Goal: Communication & Community: Share content

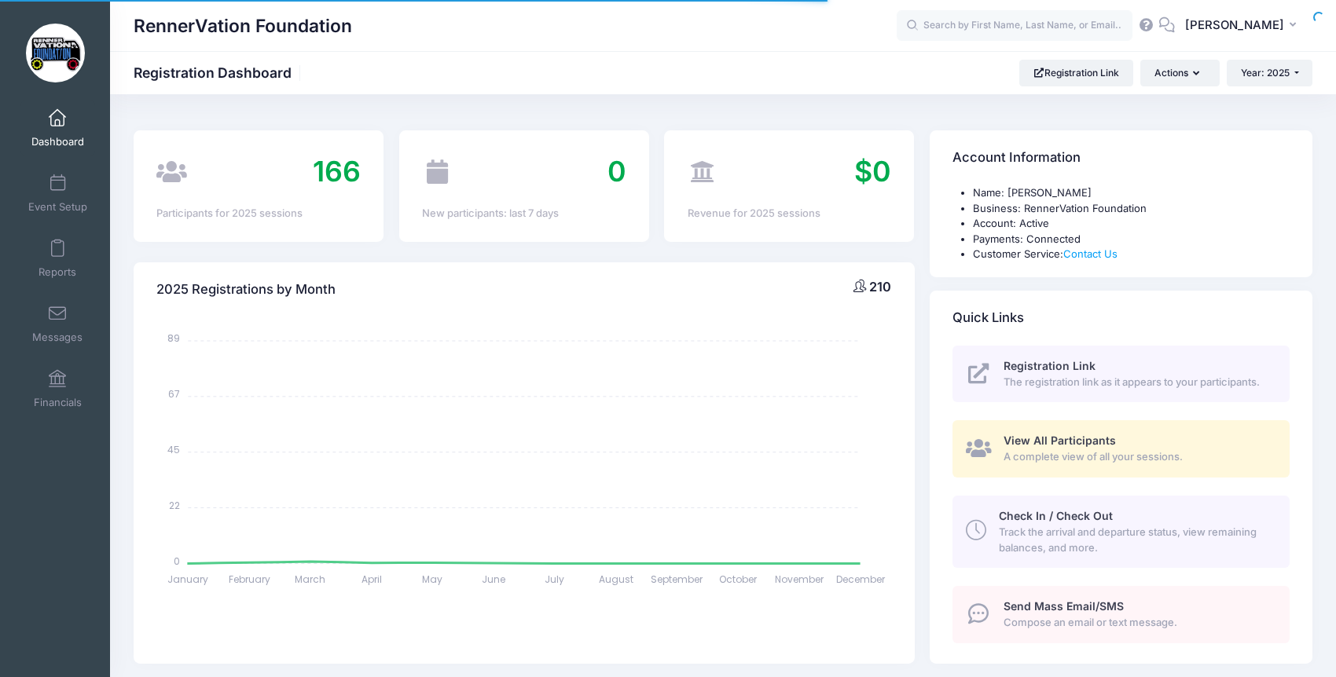
select select
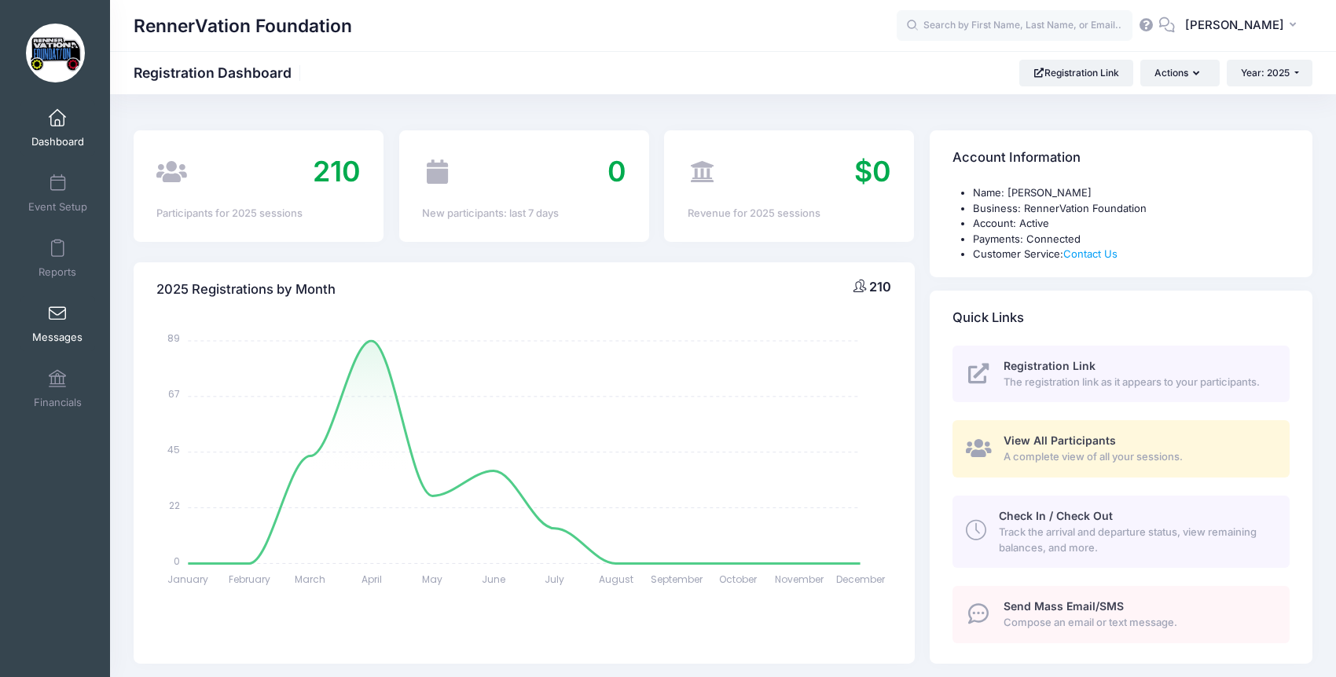
click at [57, 307] on span at bounding box center [57, 314] width 0 height 17
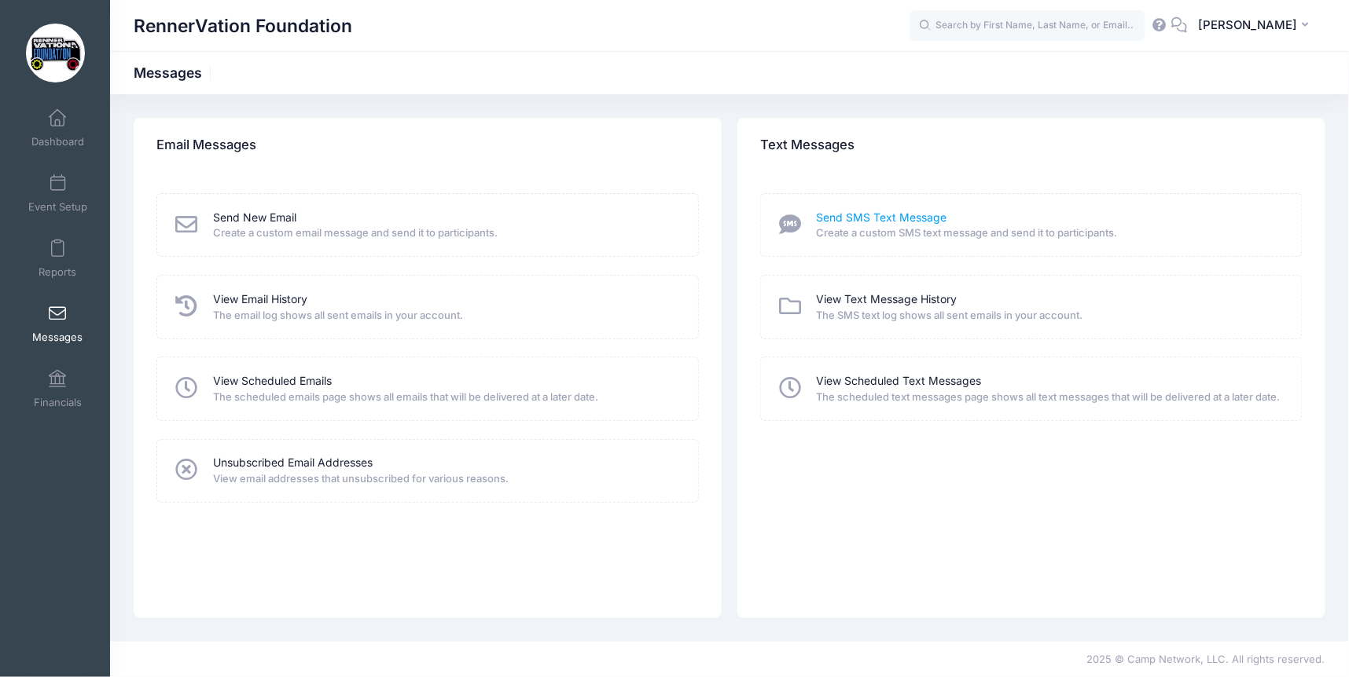
click at [904, 214] on link "Send SMS Text Message" at bounding box center [882, 218] width 130 height 17
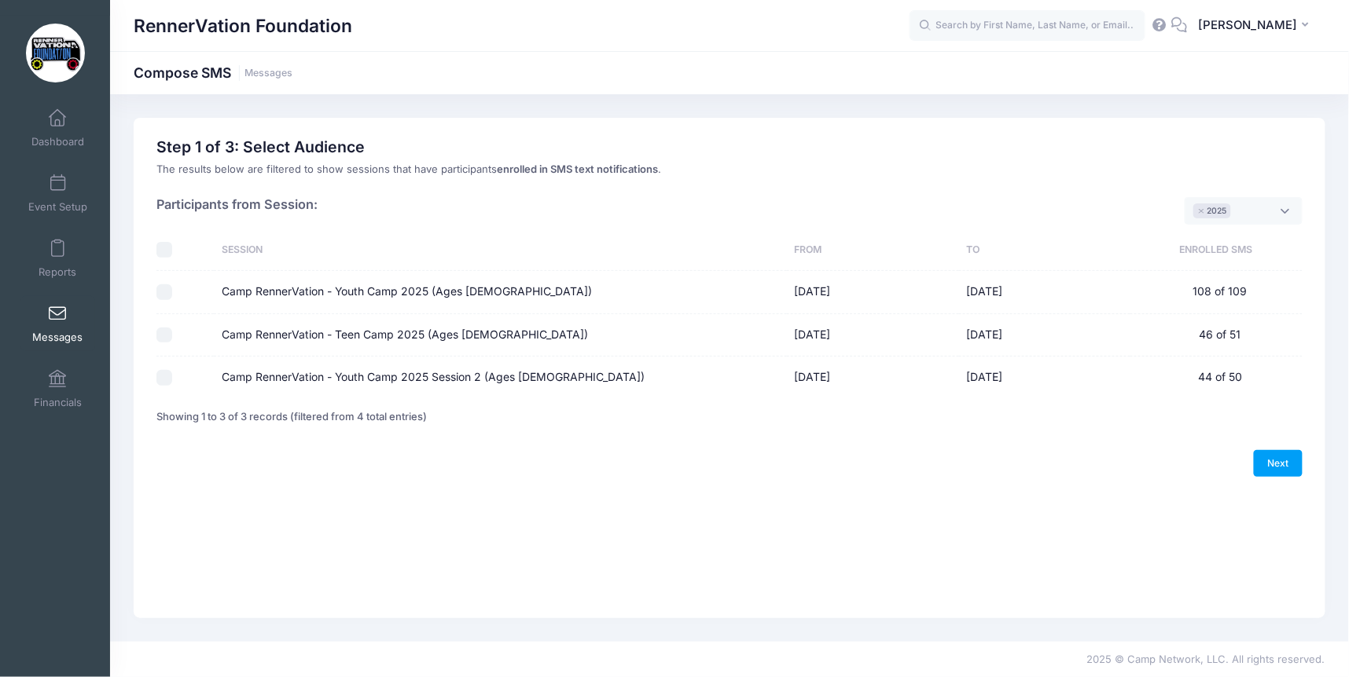
click at [200, 292] on div at bounding box center [181, 293] width 50 height 16
click at [226, 285] on label "Camp RennerVation - Youth Camp 2025 (Ages [DEMOGRAPHIC_DATA])" at bounding box center [407, 292] width 370 height 17
click at [172, 285] on input "Camp RennerVation - Youth Camp 2025 (Ages [DEMOGRAPHIC_DATA])" at bounding box center [164, 293] width 16 height 16
checkbox input "true"
click at [160, 324] on td at bounding box center [184, 335] width 57 height 42
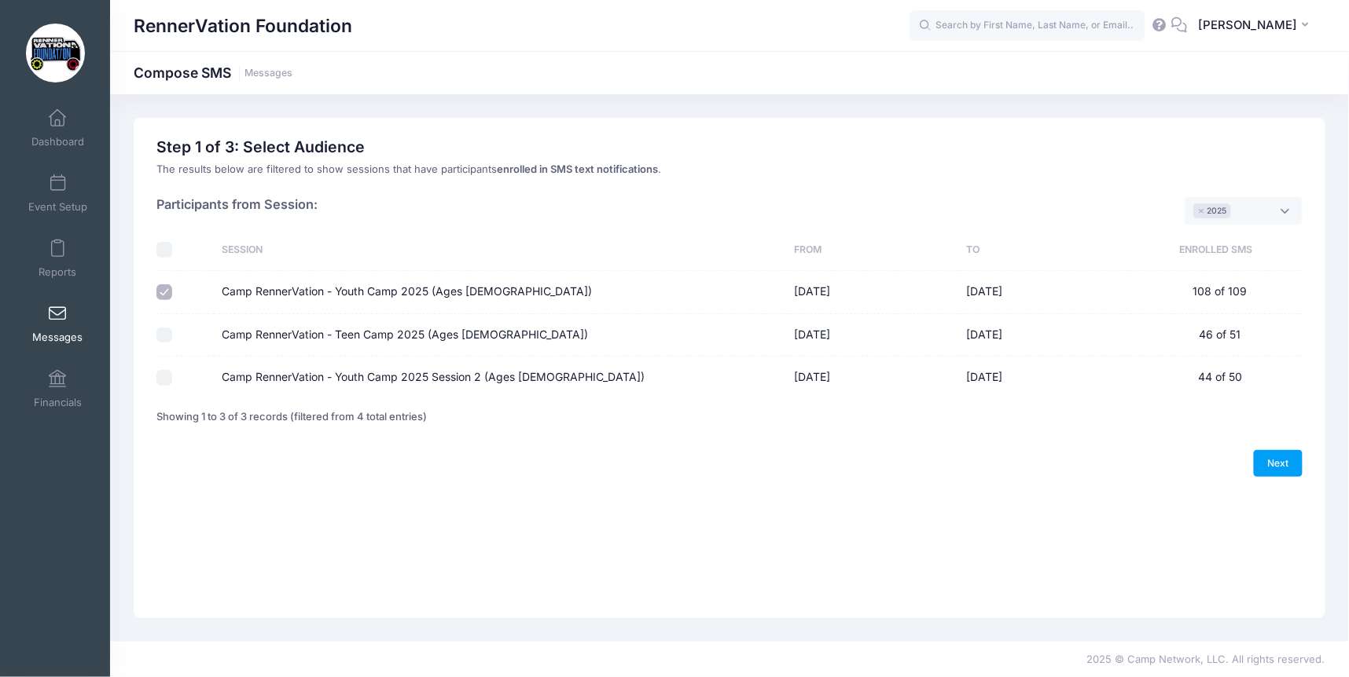
click at [160, 333] on input "Camp RennerVation - Teen Camp 2025 (Ages [DEMOGRAPHIC_DATA])" at bounding box center [164, 336] width 16 height 16
checkbox input "true"
click at [162, 384] on input "Camp RennerVation - Youth Camp 2025 Session 2 (Ages [DEMOGRAPHIC_DATA])" at bounding box center [164, 378] width 16 height 16
checkbox input "true"
click at [1157, 509] on div "Previous Next Step 1 of 4: Message Type Audience Roster Compose Step 1 of 3: Se…" at bounding box center [730, 368] width 1192 height 501
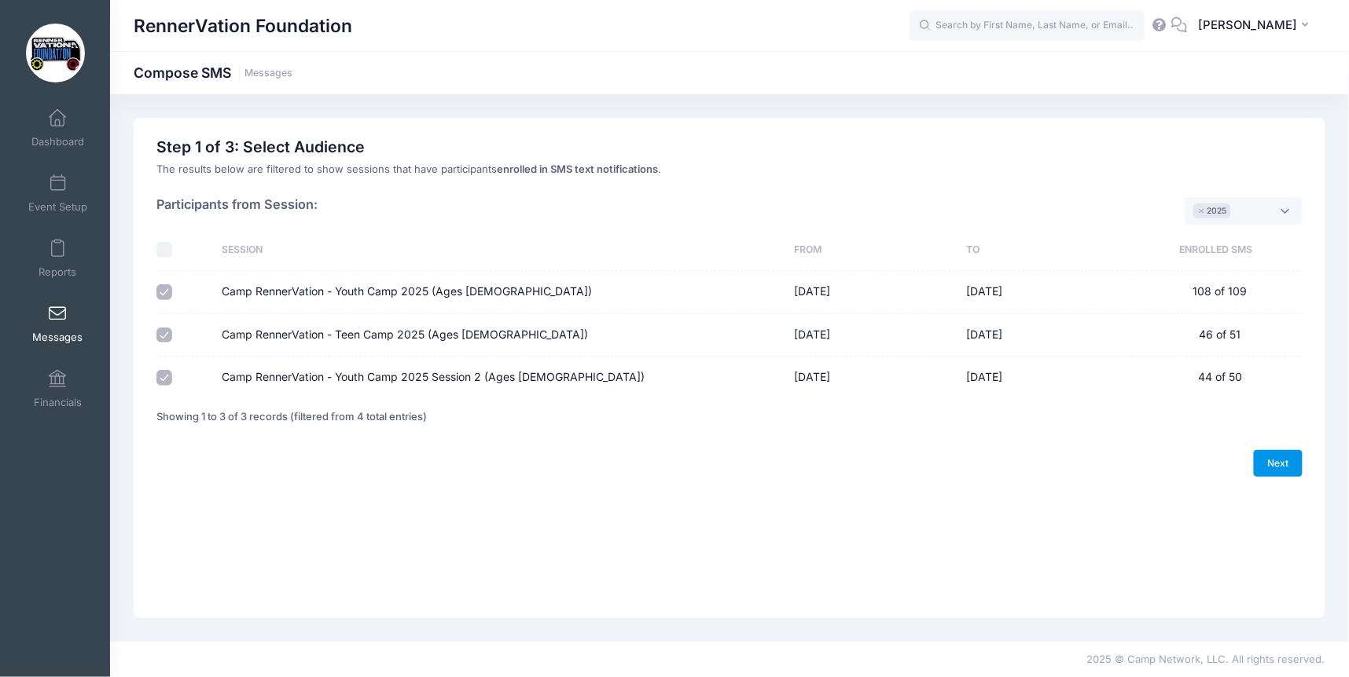
click at [1278, 465] on link "Next" at bounding box center [1278, 463] width 49 height 27
select select "50"
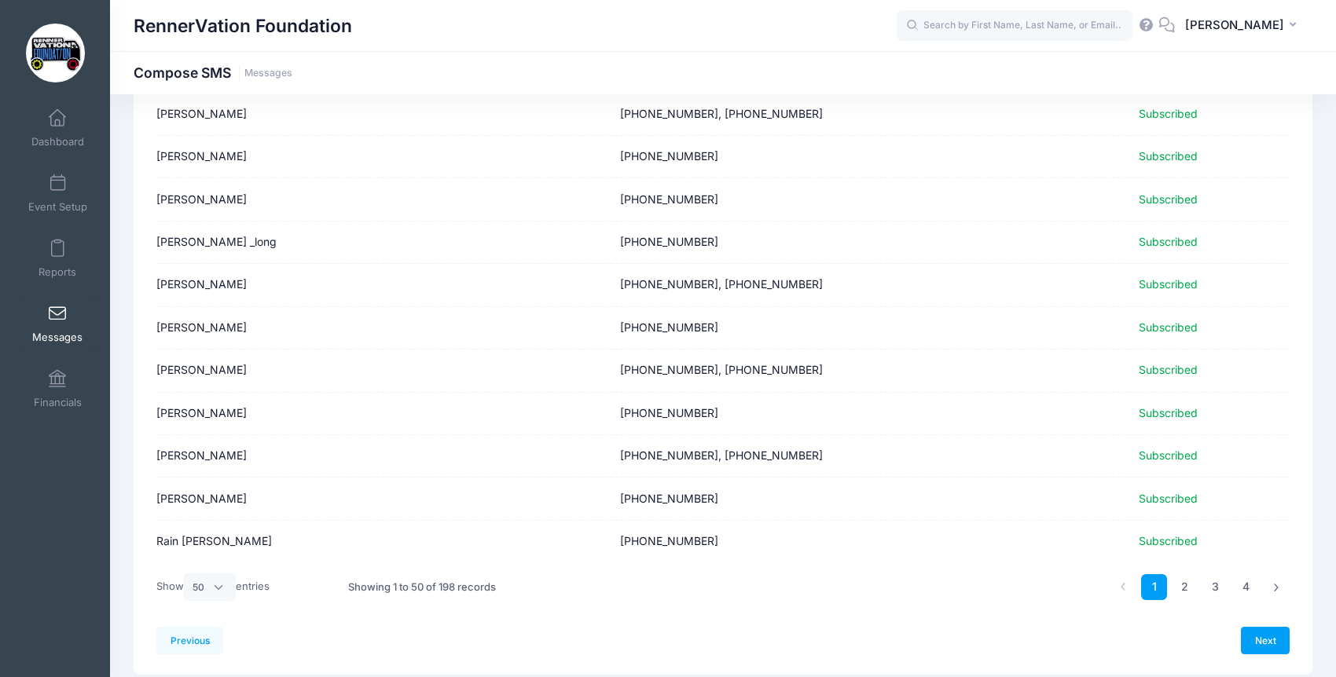
scroll to position [1872, 0]
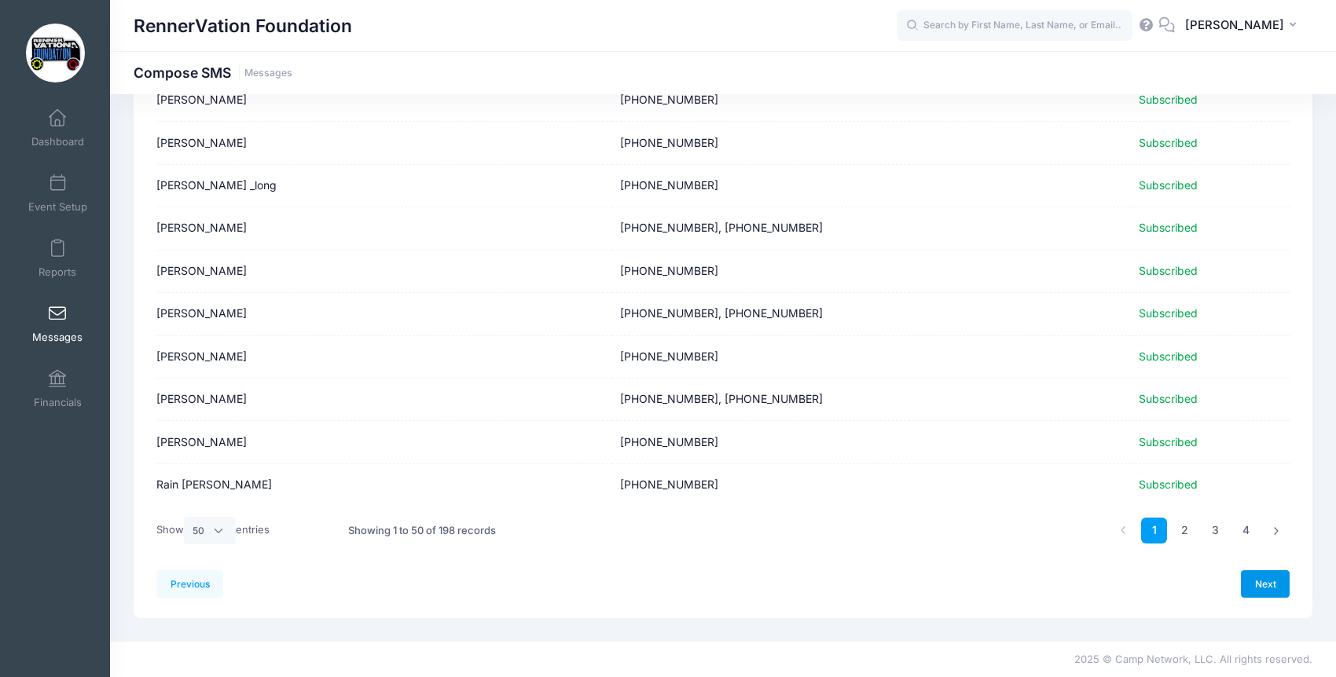
click at [1264, 579] on link "Next" at bounding box center [1265, 584] width 49 height 27
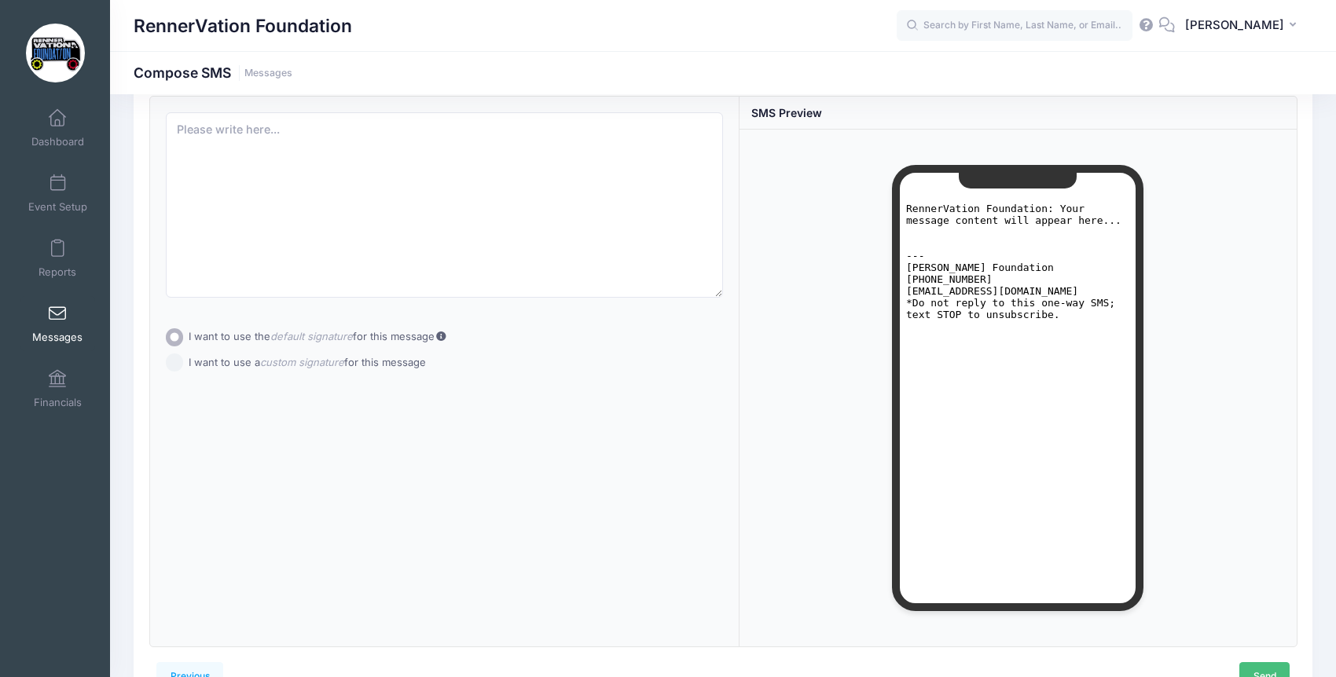
scroll to position [0, 0]
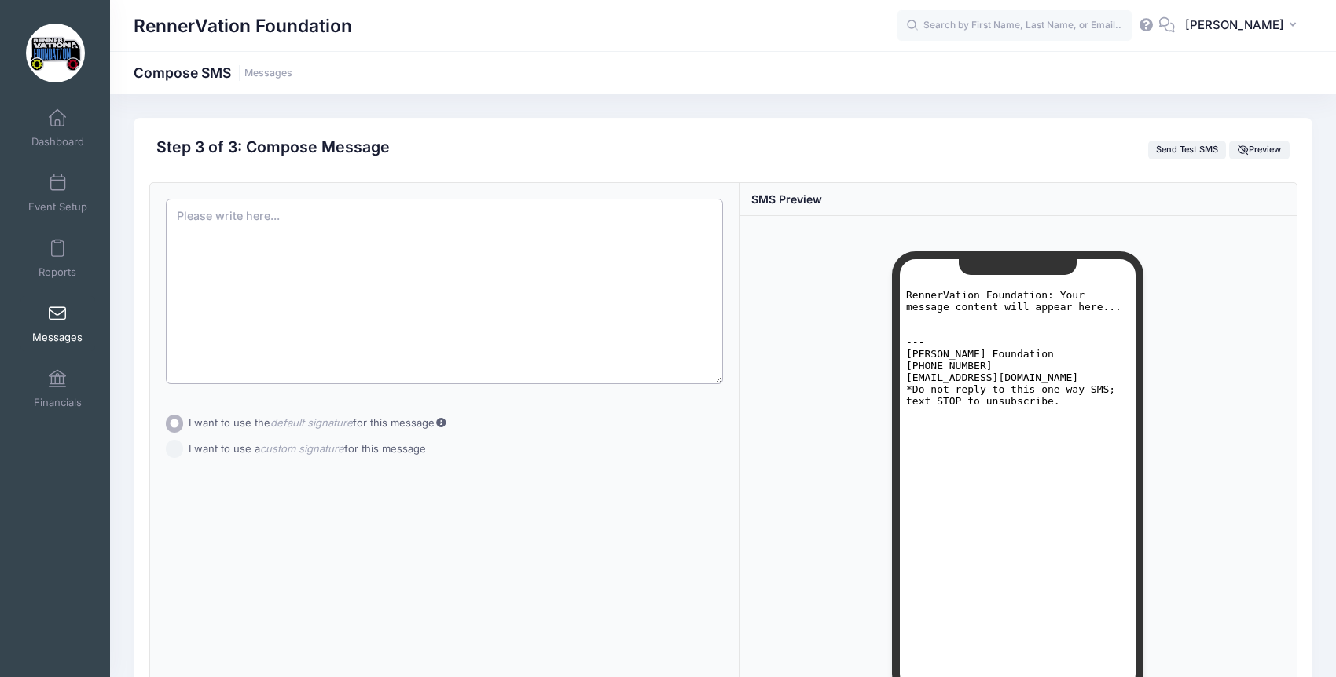
click at [299, 330] on textarea at bounding box center [444, 291] width 557 height 185
paste textarea "📢 We still have tickets available for Dozers & Dirt on Sept. 20th (10am–3:30pm)…"
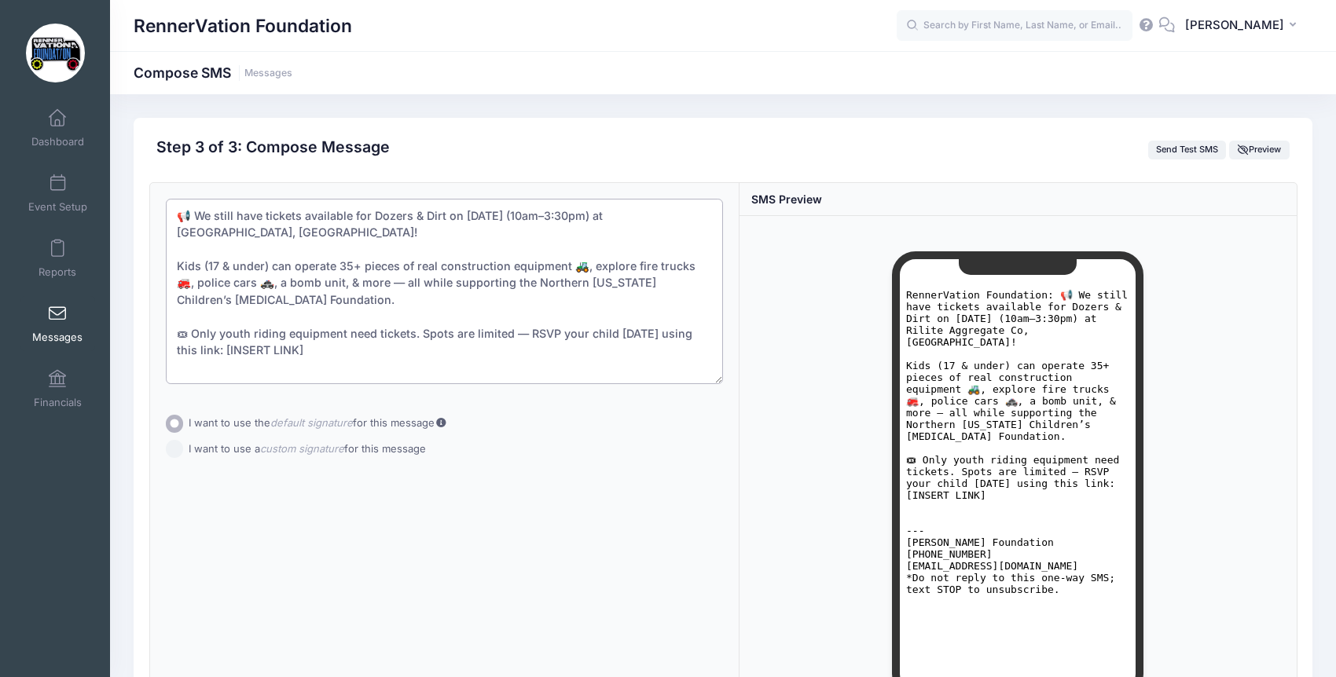
click at [174, 217] on textarea "📢 We still have tickets available for Dozers & Dirt on Sept. 20th (10am–3:30pm)…" at bounding box center [444, 291] width 557 height 185
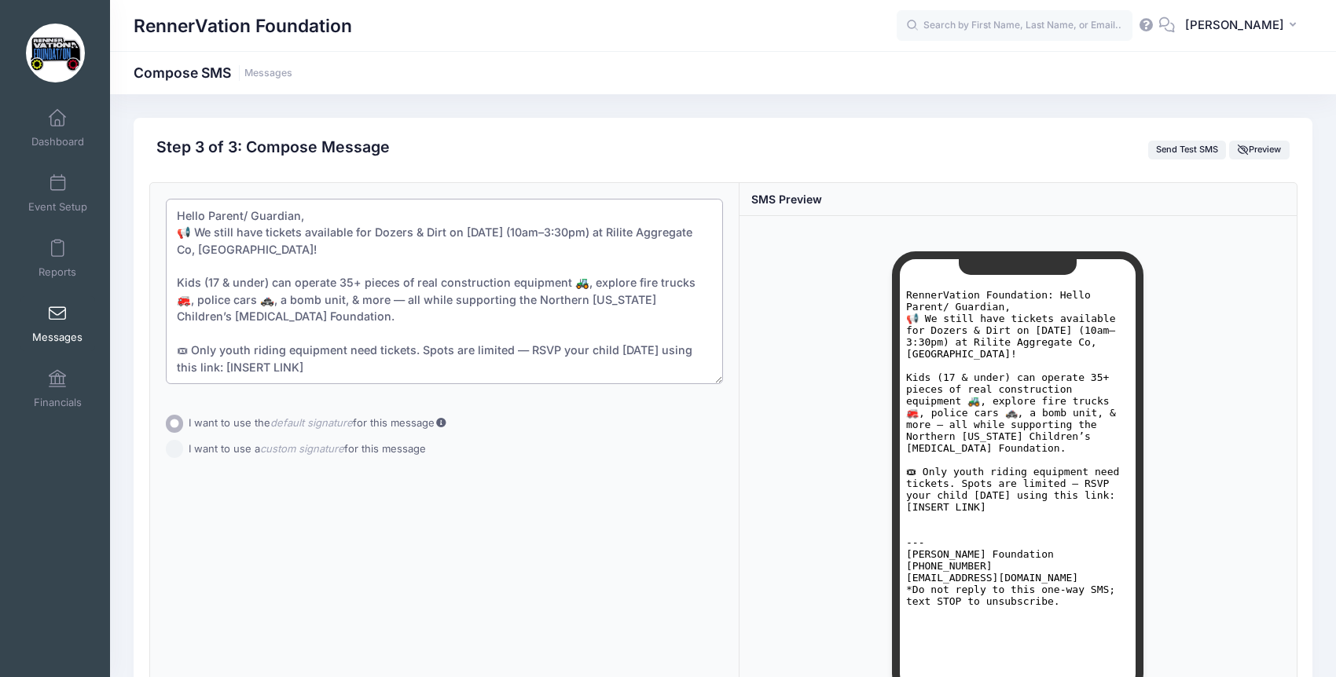
scroll to position [87, 0]
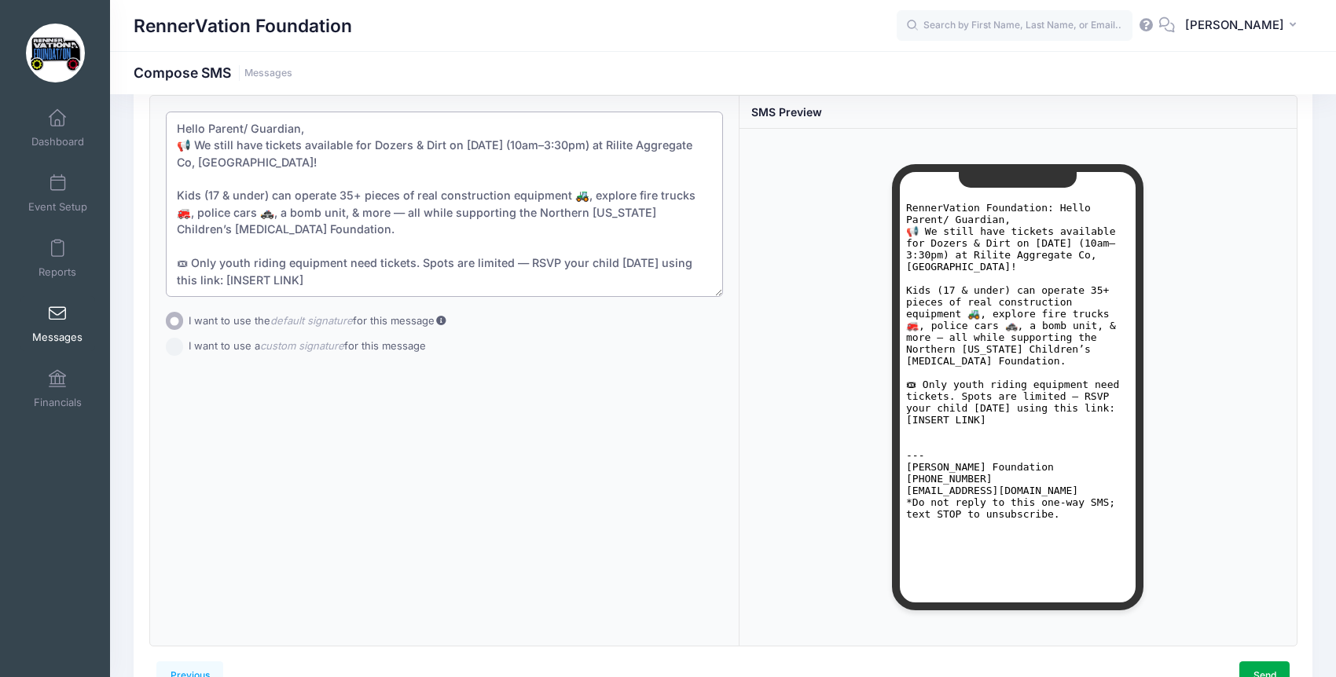
drag, startPoint x: 523, startPoint y: 262, endPoint x: 193, endPoint y: 260, distance: 330.1
click at [193, 260] on textarea "Hello Parent/ Guardian, 📢 We still have tickets available for Dozers & Dirt on …" at bounding box center [444, 204] width 557 height 185
paste textarea "All proceeds benefit the Northern Nevada Children’s Cancer Foundation. For more…"
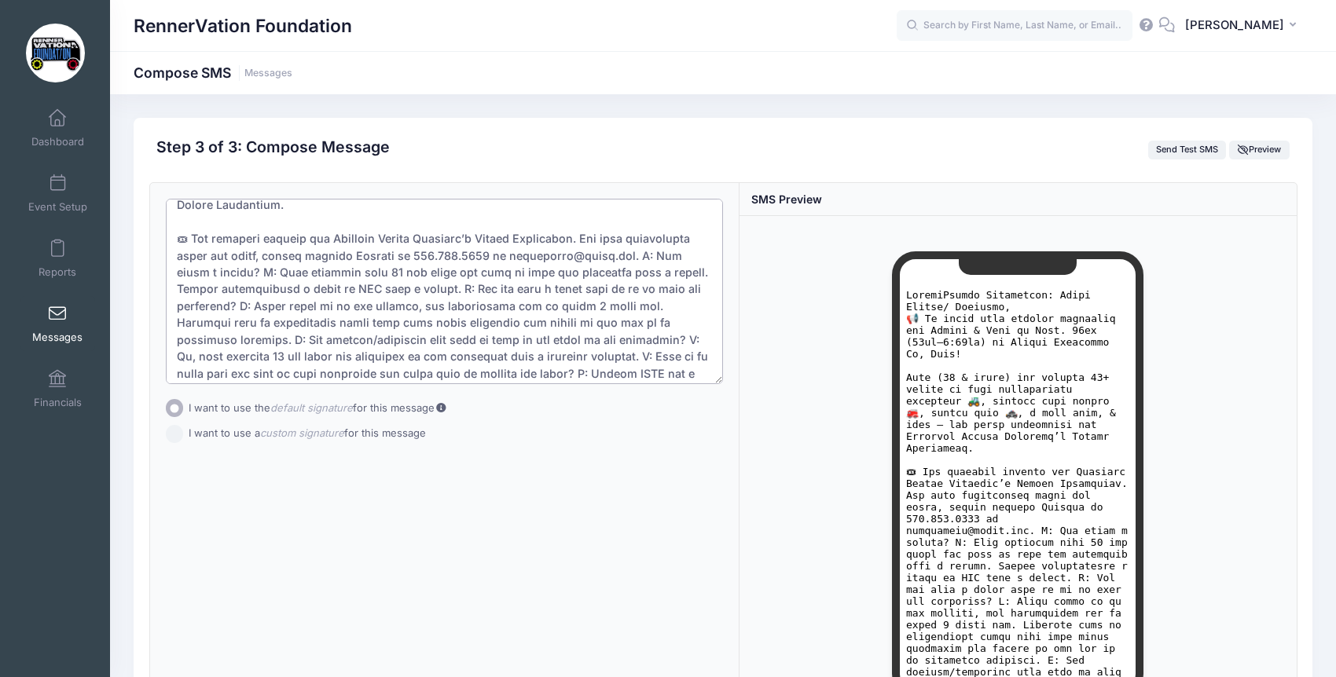
scroll to position [81, 0]
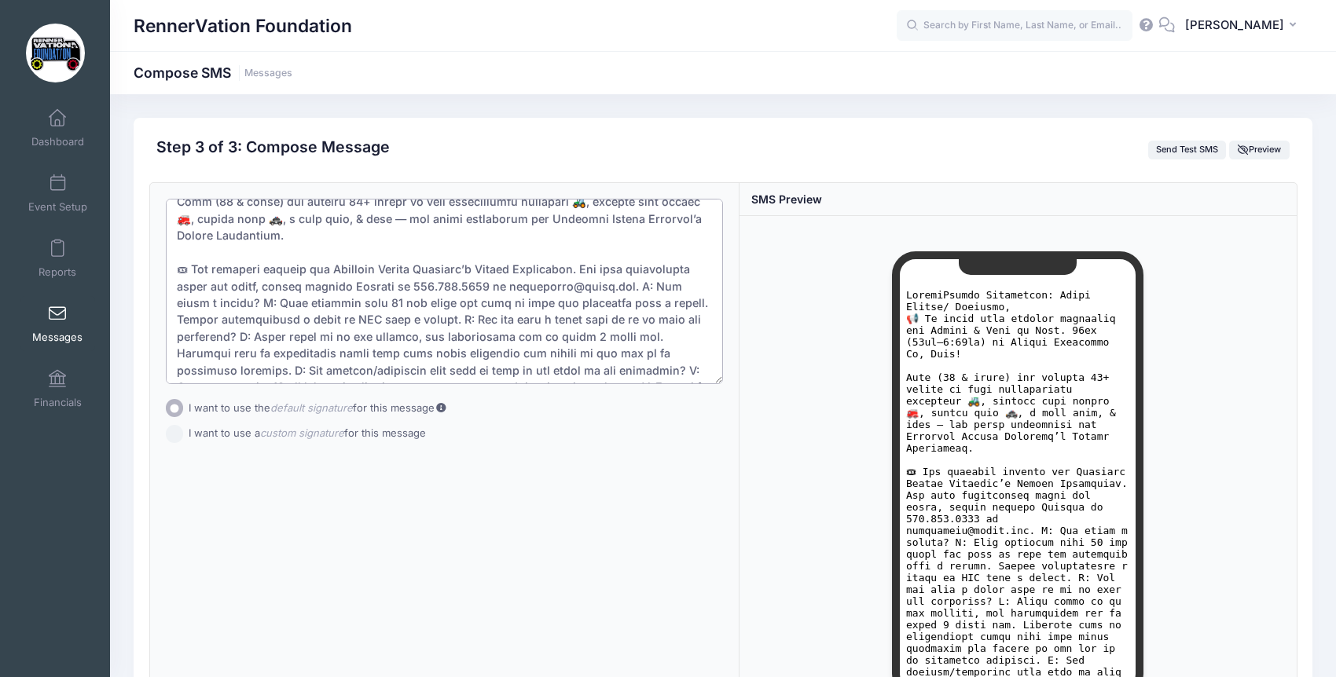
click at [578, 270] on textarea at bounding box center [444, 291] width 557 height 185
click at [296, 304] on textarea at bounding box center [444, 291] width 557 height 185
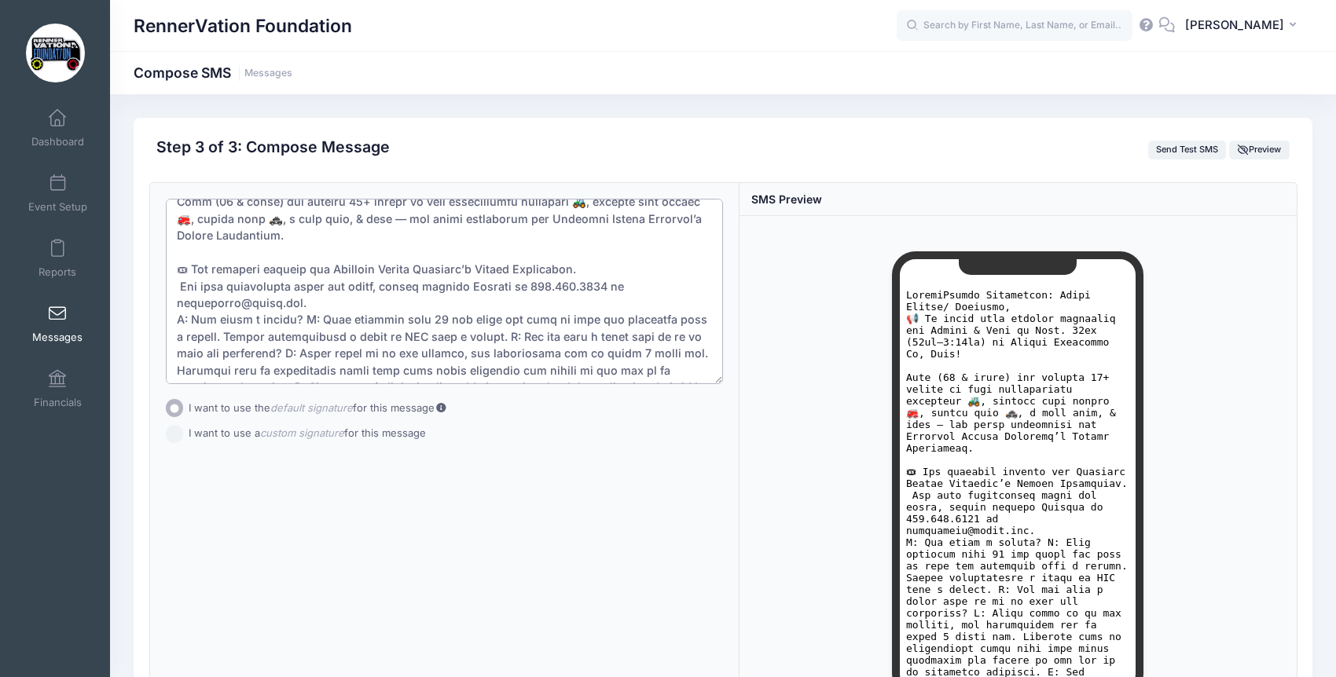
click at [501, 336] on textarea at bounding box center [444, 291] width 557 height 185
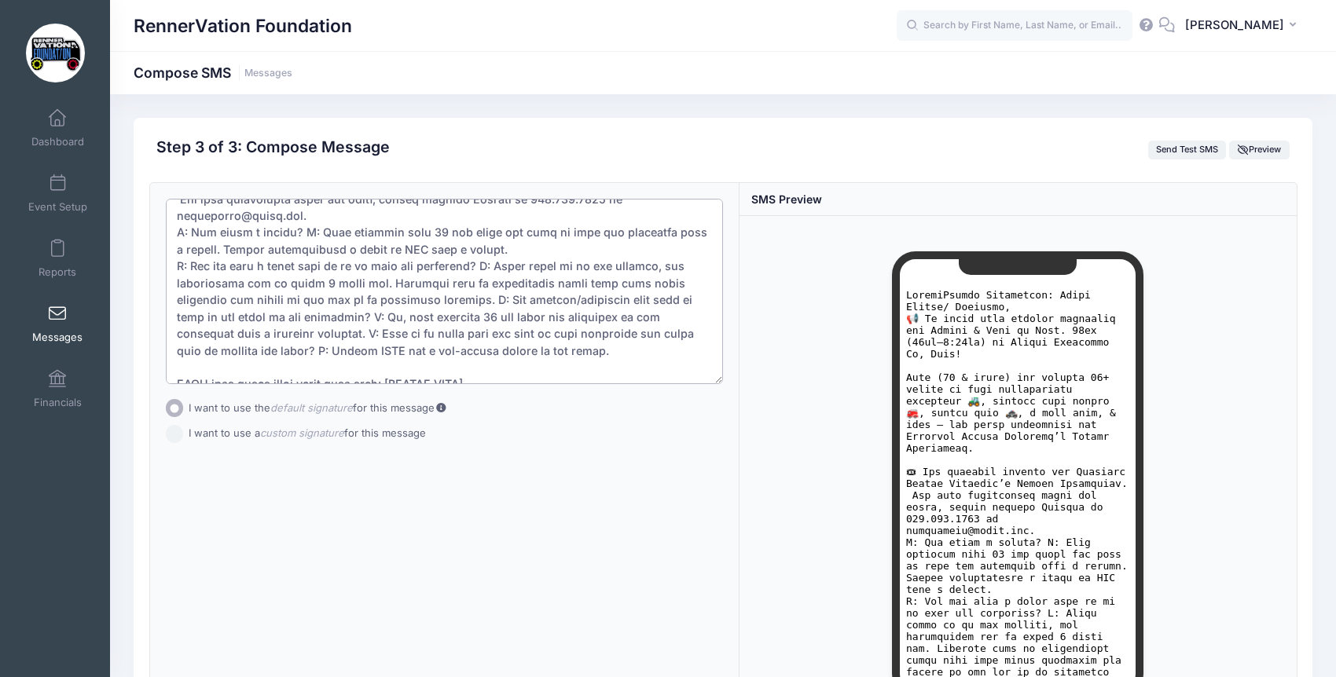
click at [484, 299] on textarea at bounding box center [444, 291] width 557 height 185
click at [539, 333] on textarea at bounding box center [444, 291] width 557 height 185
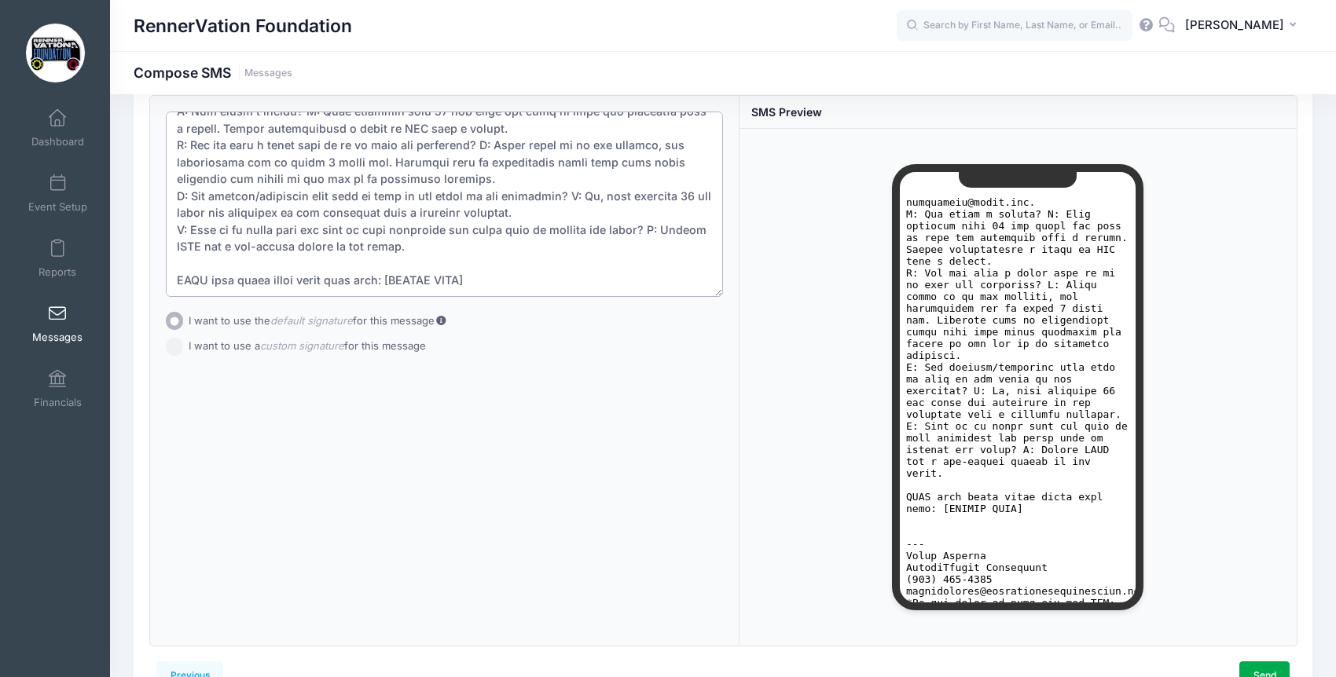
scroll to position [241, 0]
drag, startPoint x: 476, startPoint y: 280, endPoint x: 376, endPoint y: 279, distance: 100.6
click at [376, 279] on textarea at bounding box center [444, 204] width 557 height 185
paste textarea "RIDING TICKETS RSVP: https://tinyurl.com/j22e24sh NON-RIDING TICKETS RSVP: http…"
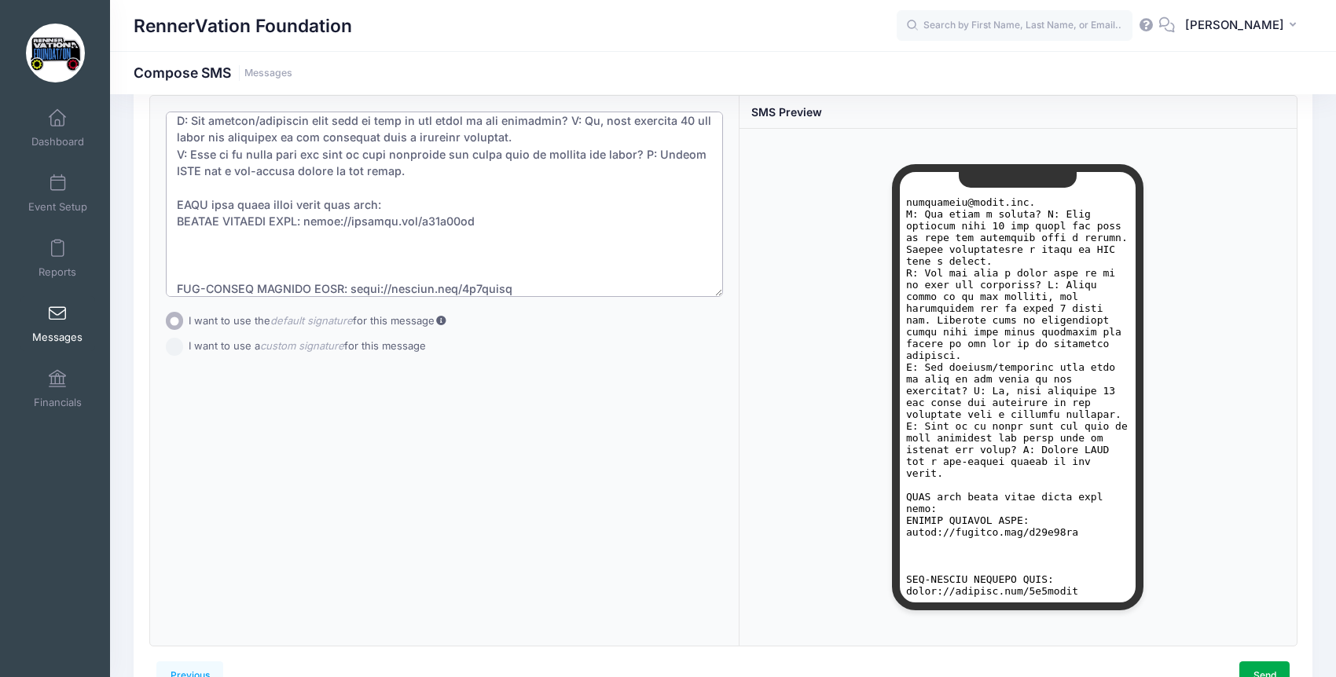
click at [363, 266] on textarea at bounding box center [444, 204] width 557 height 185
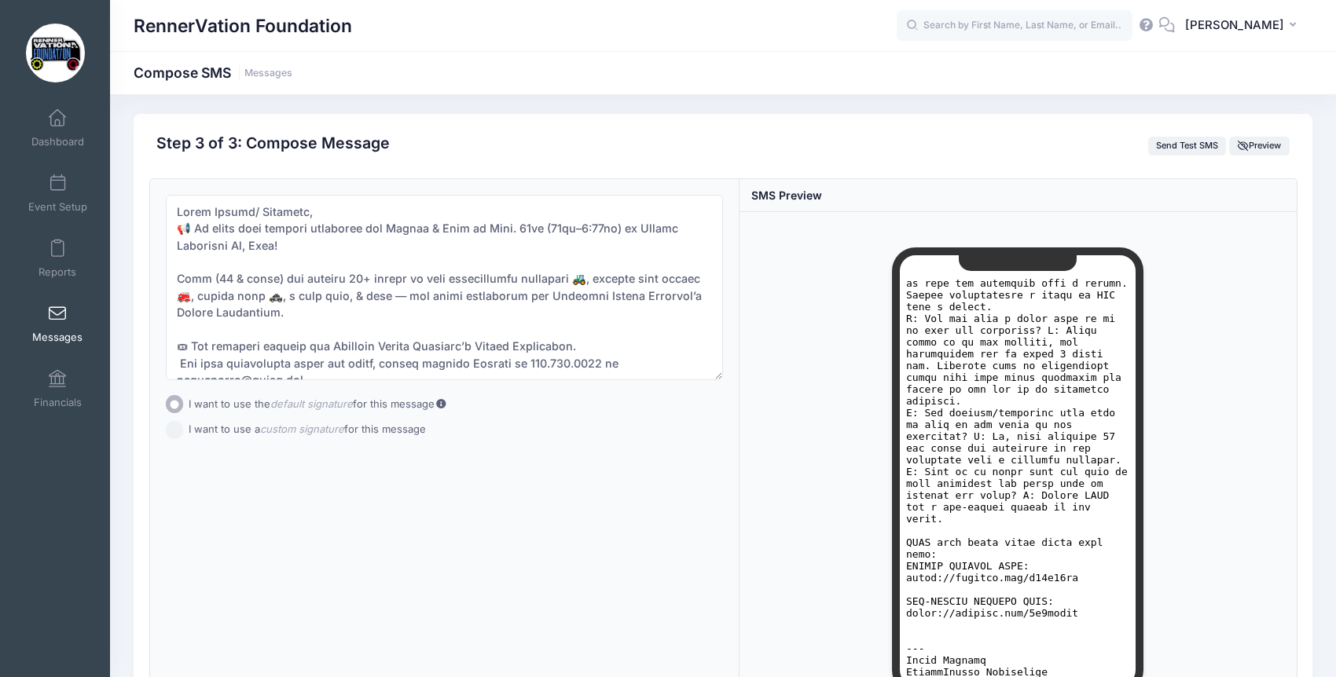
scroll to position [283, 0]
drag, startPoint x: 1125, startPoint y: 351, endPoint x: 2043, endPoint y: 777, distance: 1012.4
click at [766, 456] on div "Loading..." at bounding box center [1018, 470] width 557 height 517
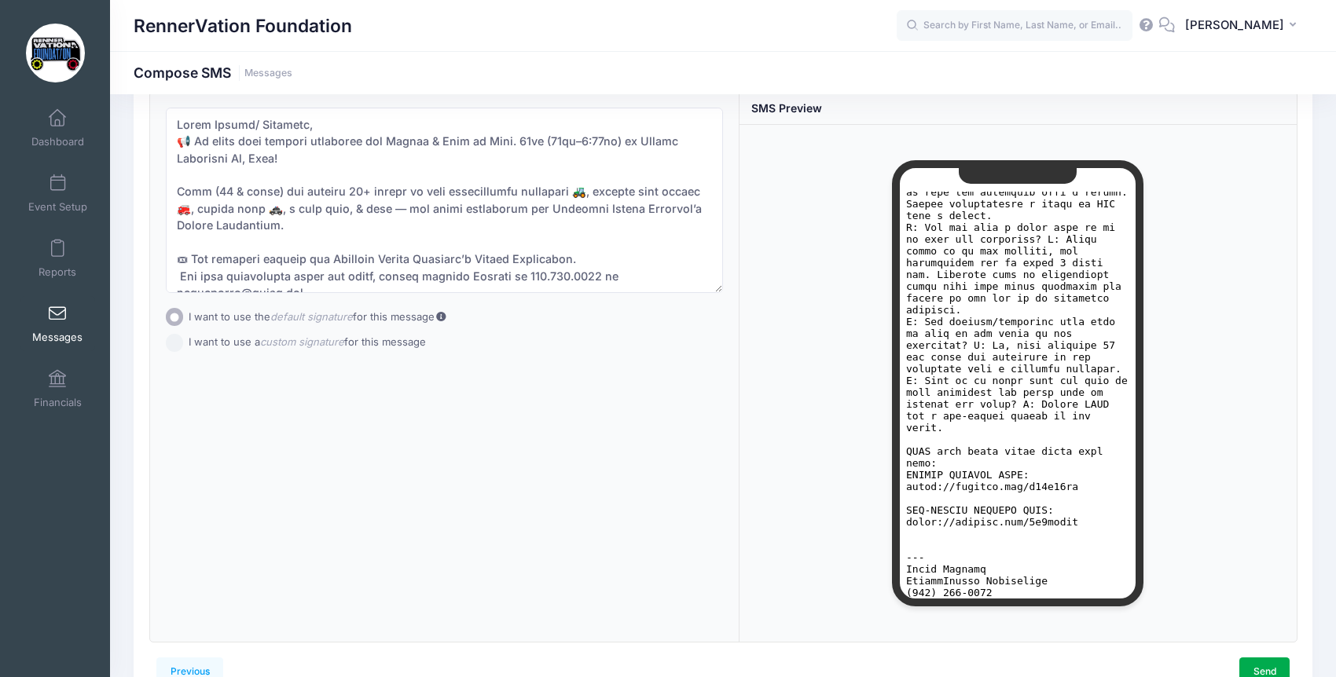
scroll to position [303, 0]
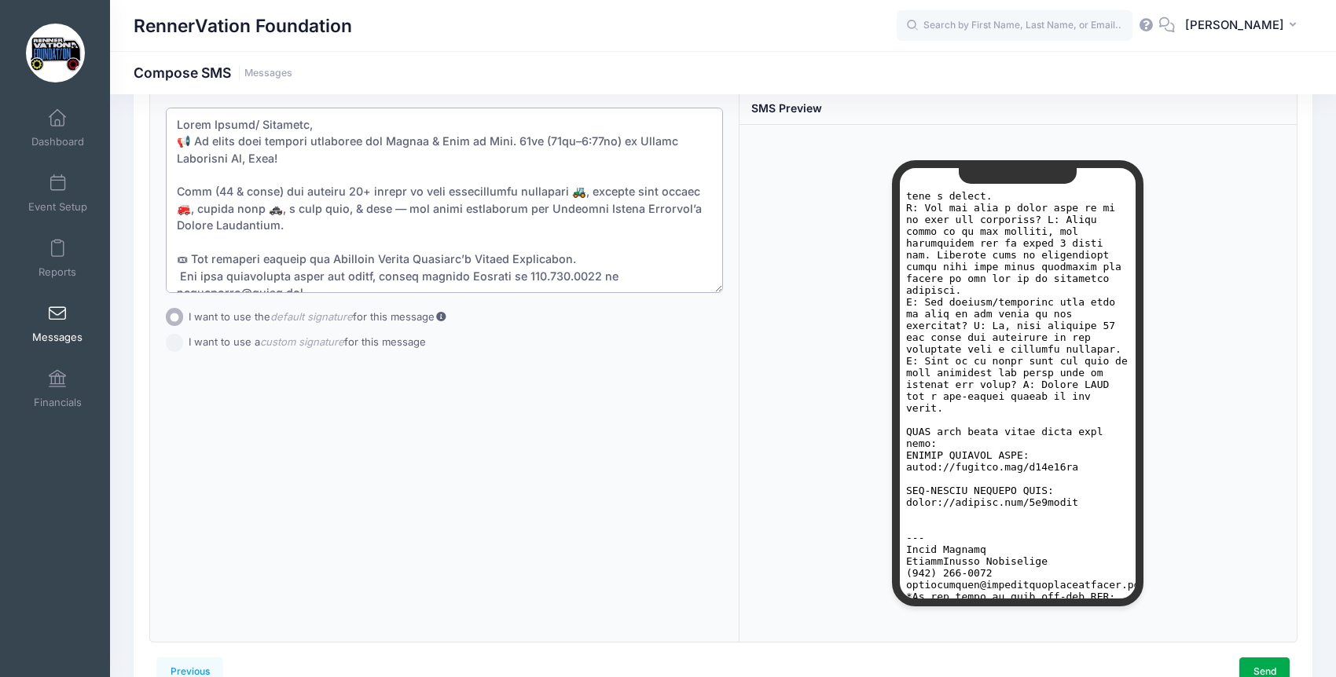
click at [326, 162] on textarea at bounding box center [444, 200] width 557 height 185
paste textarea "(9208 Western Skies Dr,"
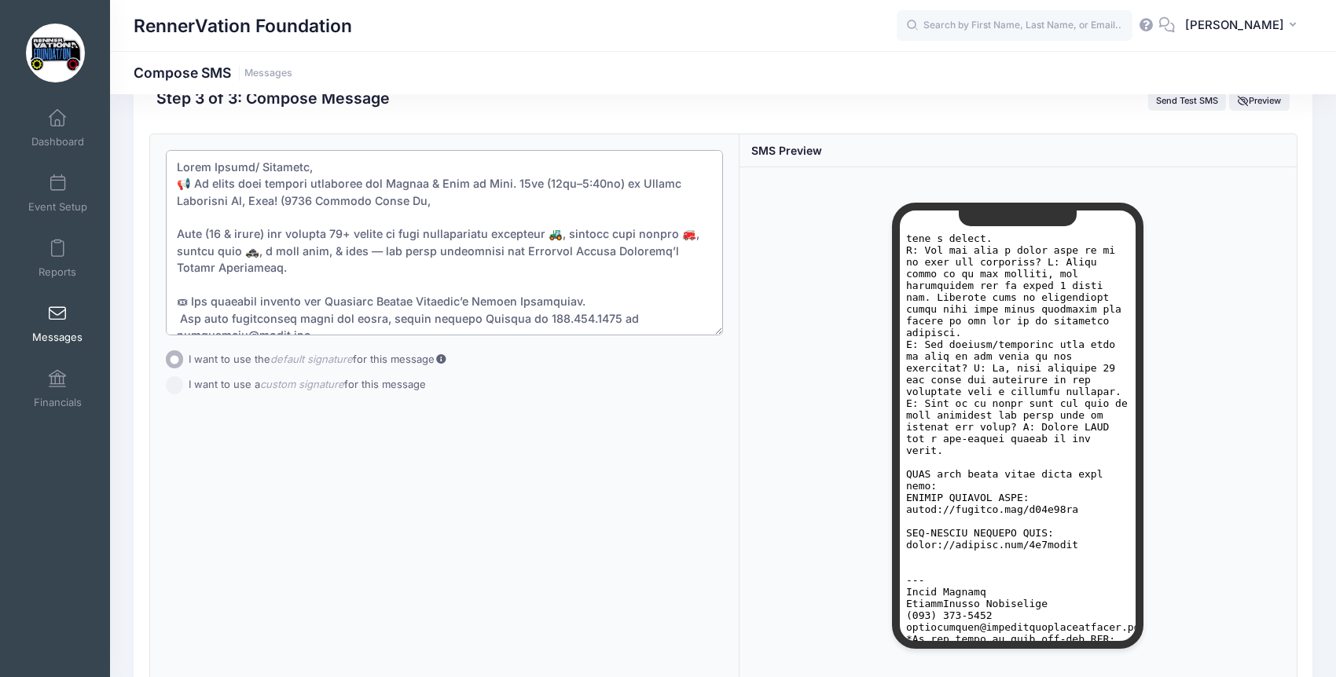
scroll to position [91, 0]
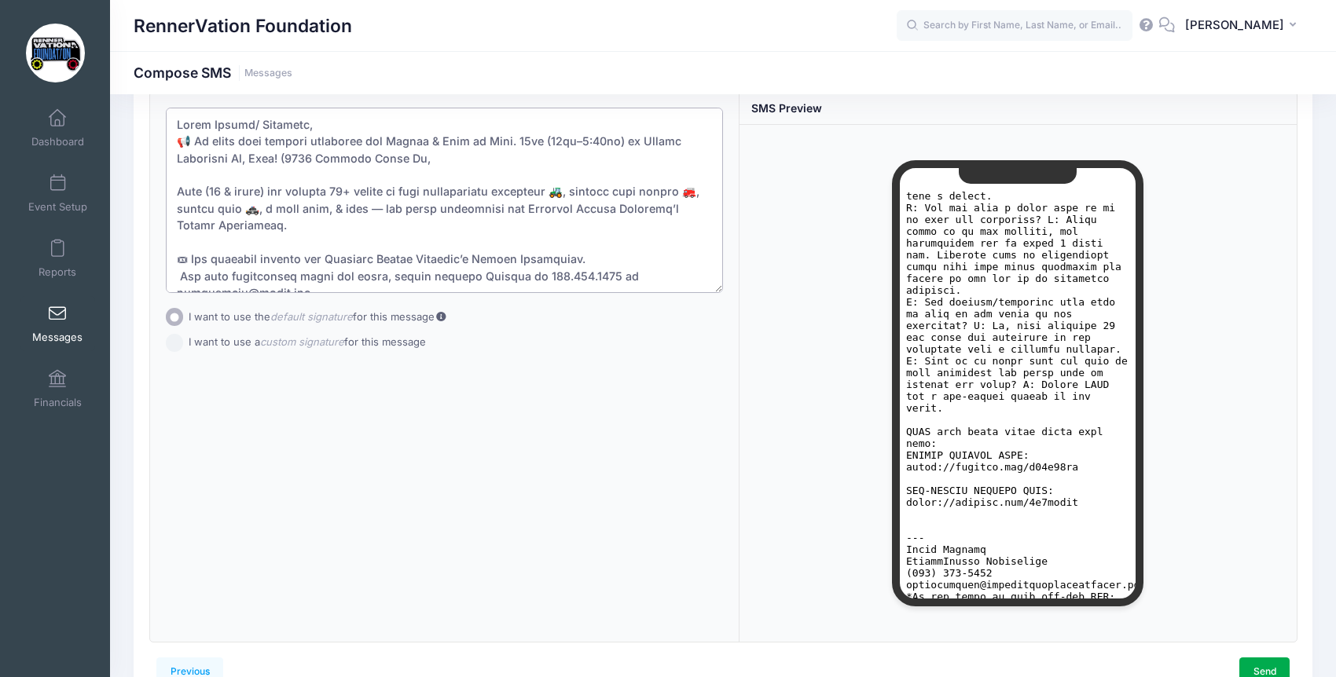
drag, startPoint x: 336, startPoint y: 226, endPoint x: 386, endPoint y: 207, distance: 53.0
click at [386, 207] on textarea at bounding box center [444, 200] width 557 height 185
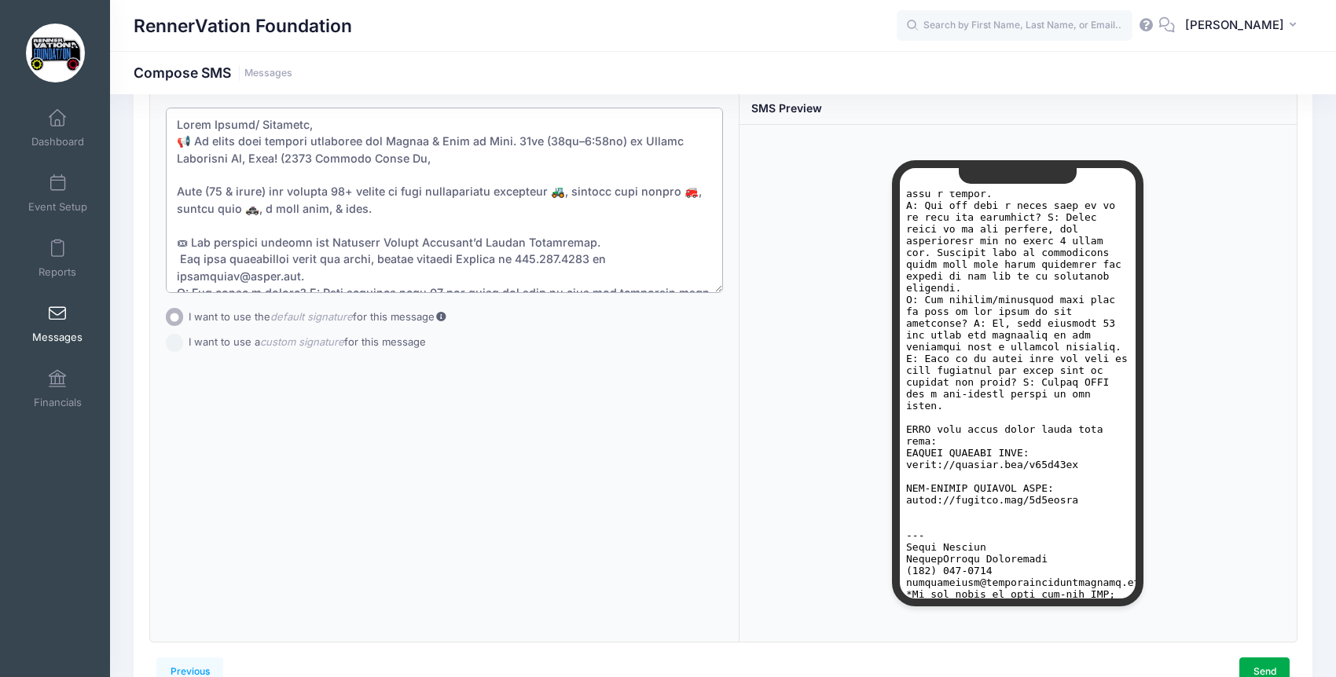
scroll to position [278, 0]
click at [435, 155] on textarea at bounding box center [444, 200] width 557 height 185
paste textarea "NV 89521)"
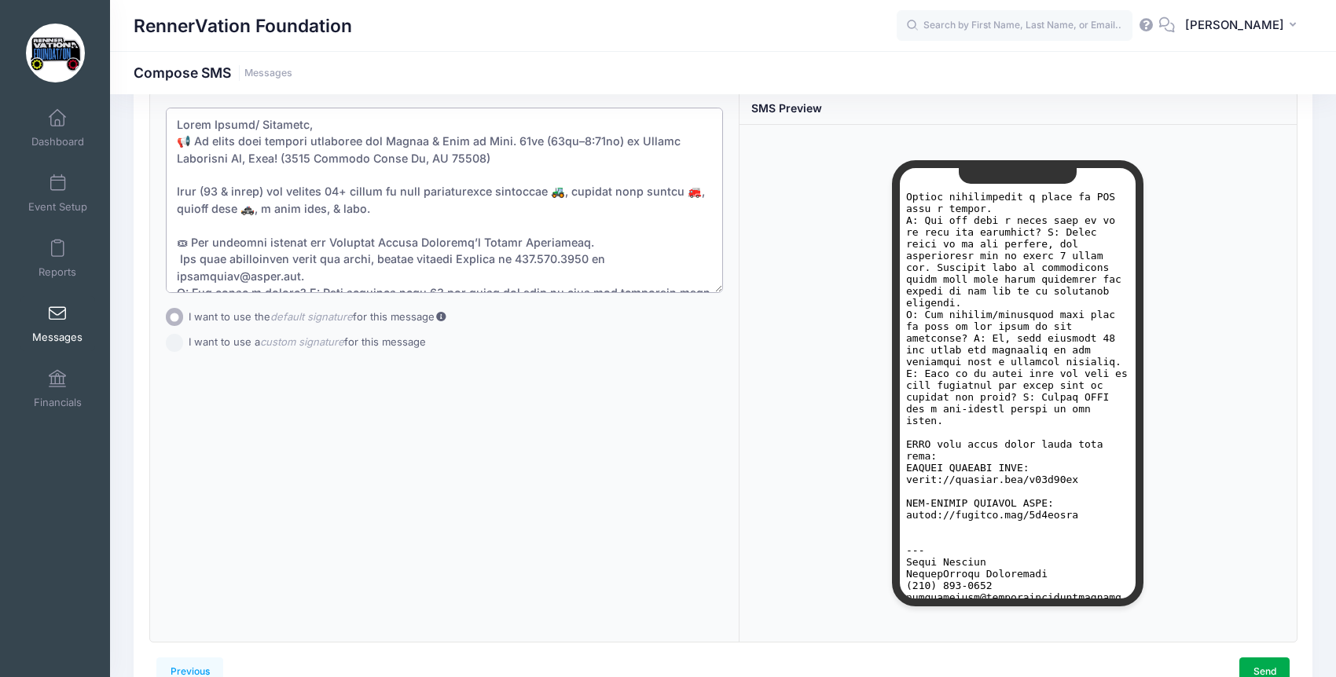
scroll to position [291, 0]
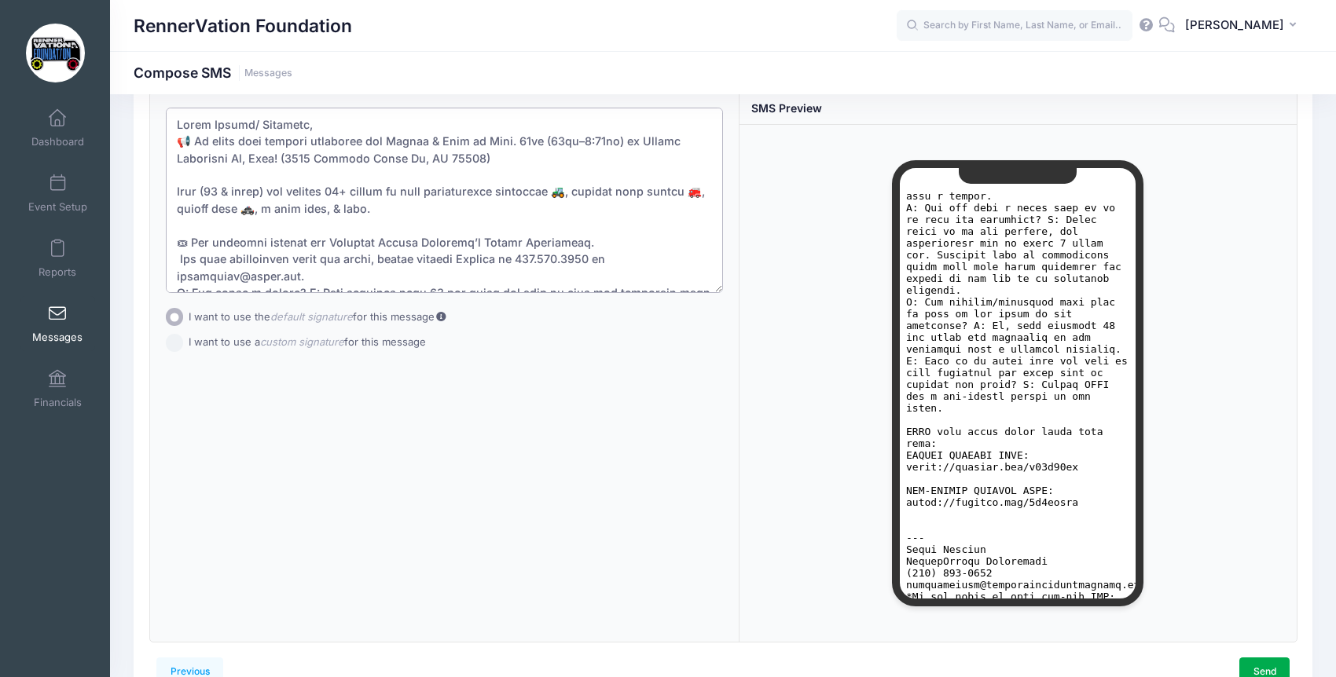
click at [516, 162] on textarea at bounding box center [444, 200] width 557 height 185
click at [553, 174] on textarea at bounding box center [444, 200] width 557 height 185
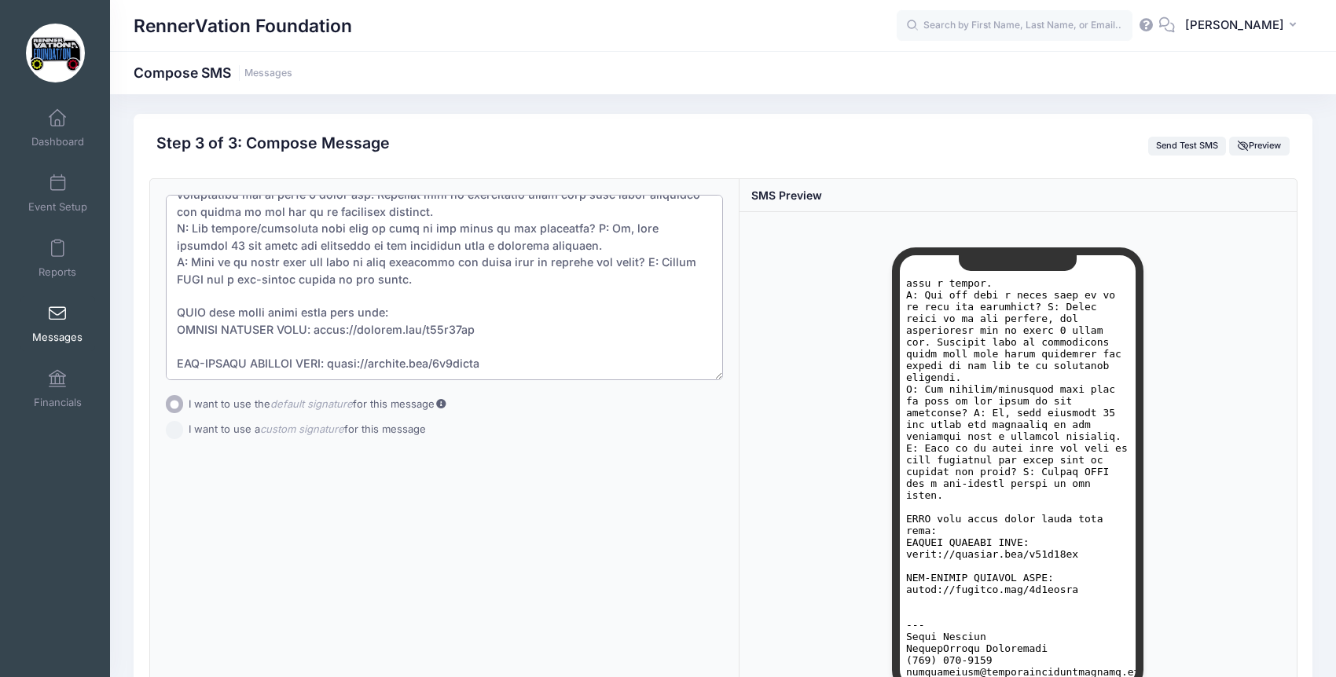
scroll to position [91, 0]
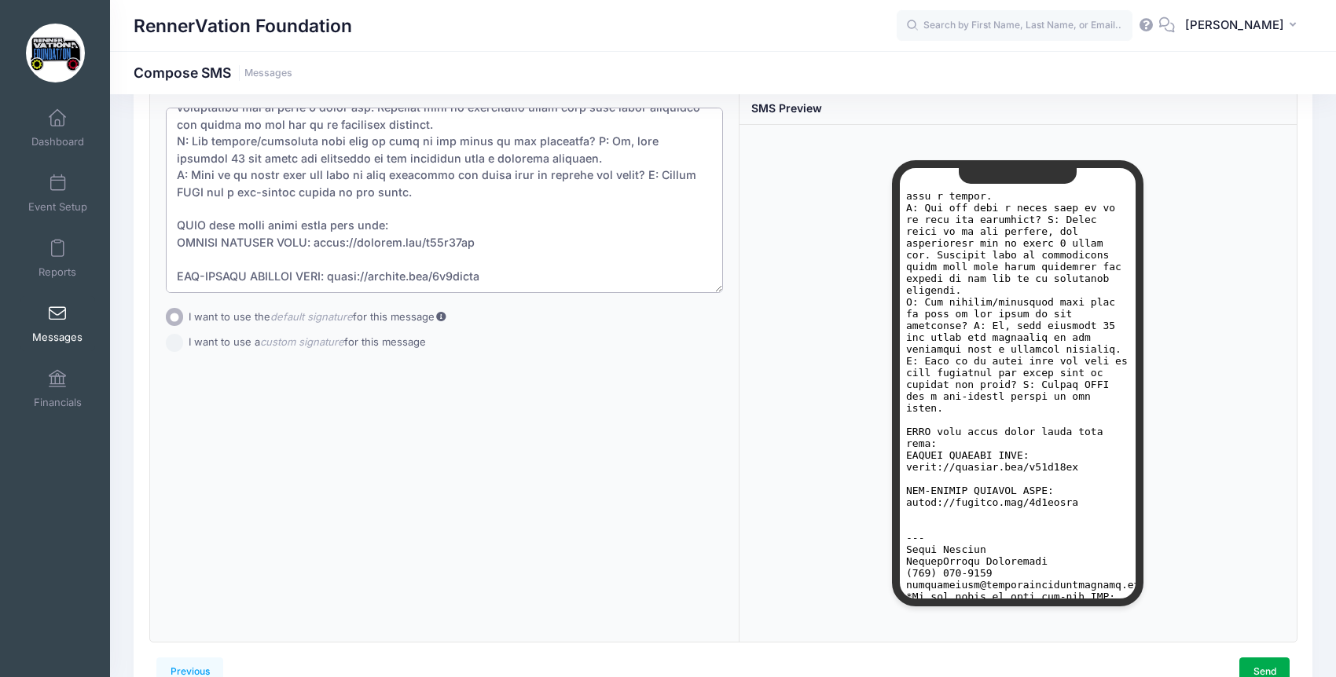
type textarea "Hello Parent/ Guardian, 📢 We still have tickets available for Dozers & Dirt on …"
click at [166, 343] on input "I want to use a custom signature for this message" at bounding box center [175, 343] width 18 height 18
radio input "true"
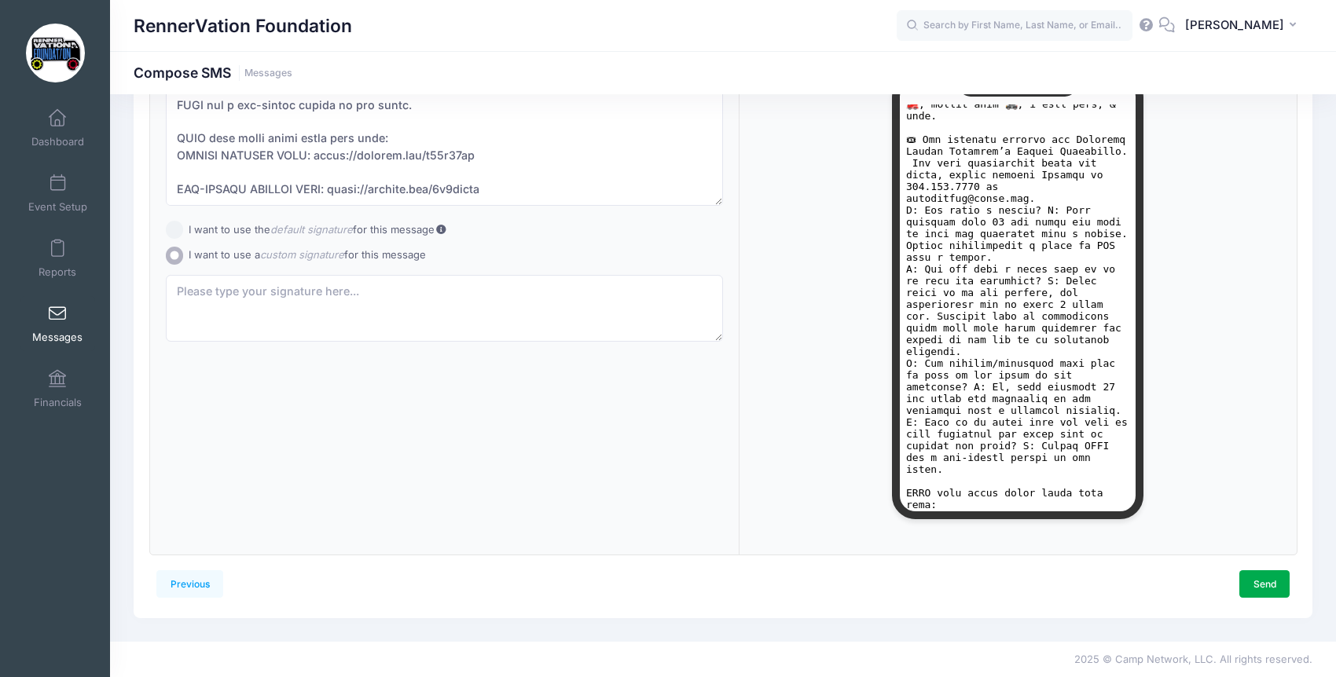
scroll to position [241, 0]
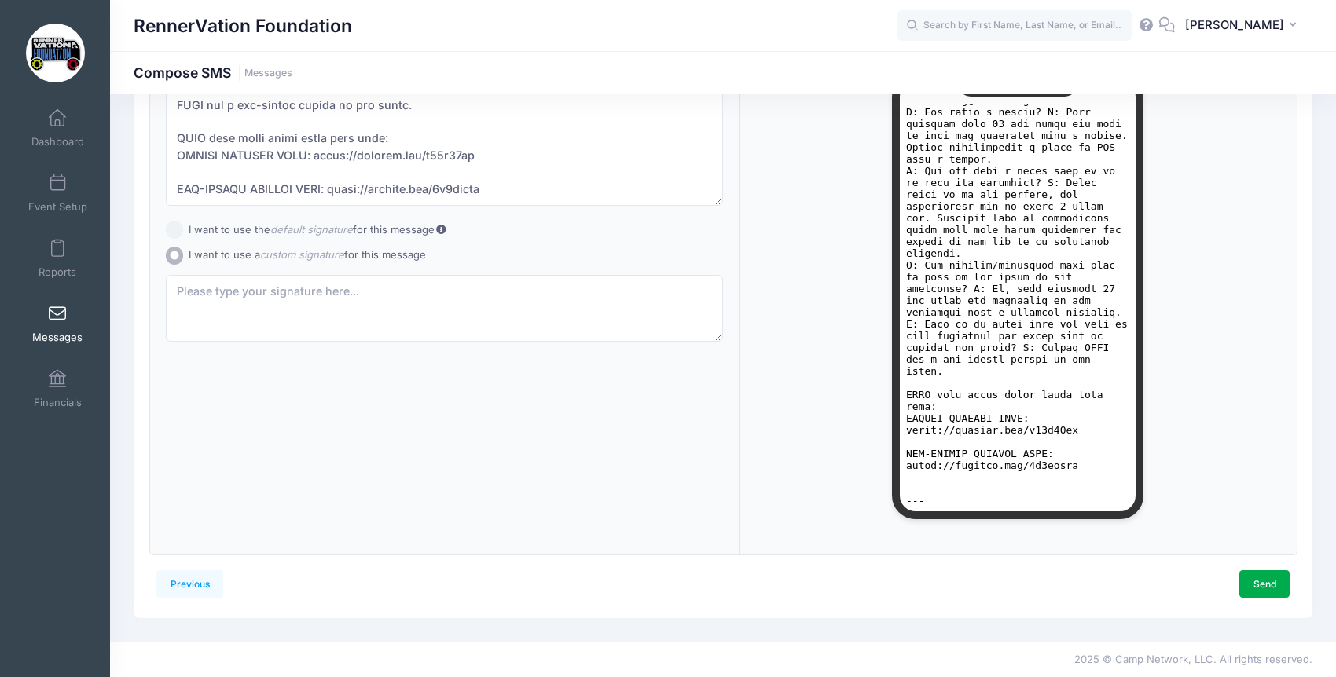
click at [173, 228] on input "I want to use the default signature for this message" at bounding box center [175, 230] width 18 height 18
radio input "true"
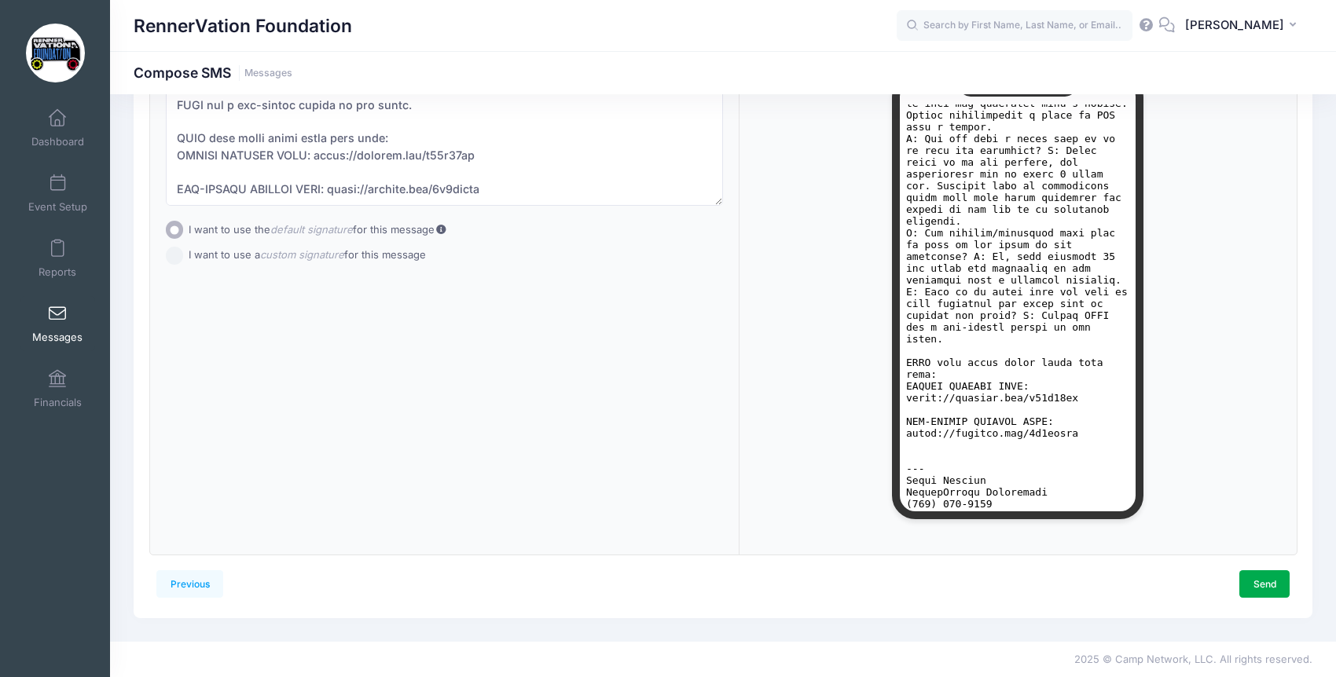
scroll to position [291, 0]
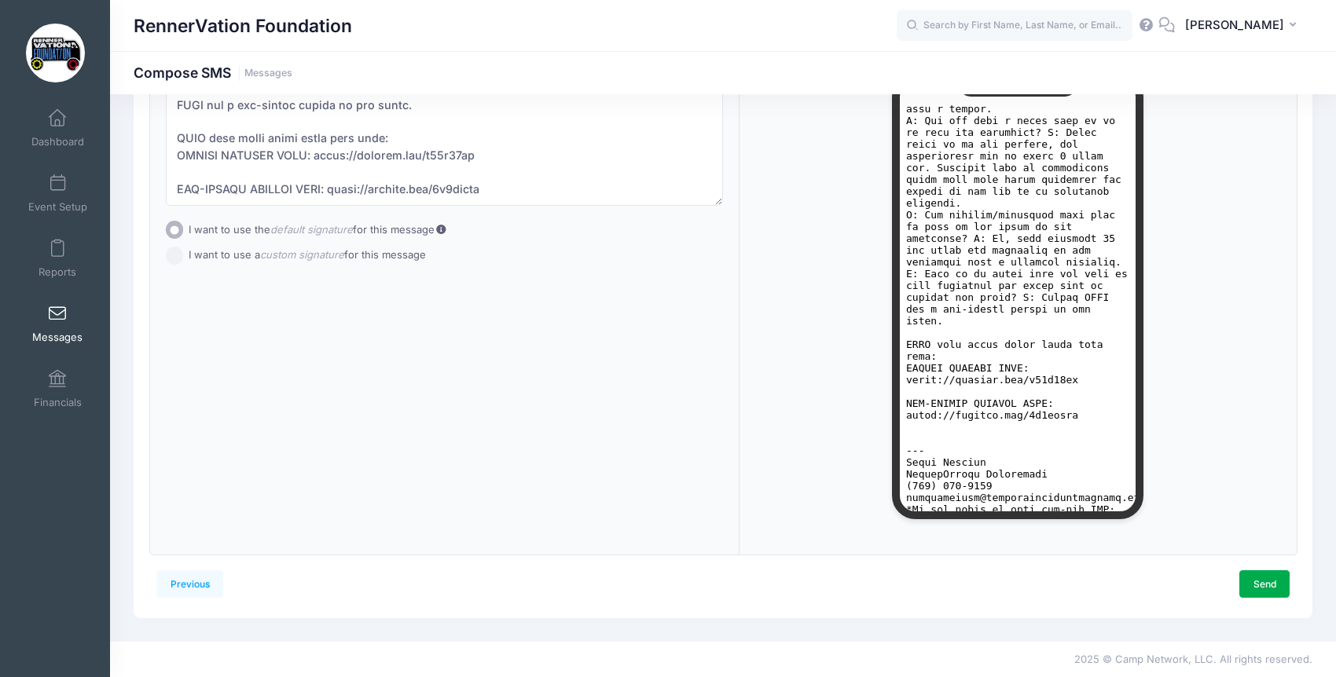
click at [171, 252] on input "I want to use a custom signature for this message" at bounding box center [175, 256] width 18 height 18
radio input "true"
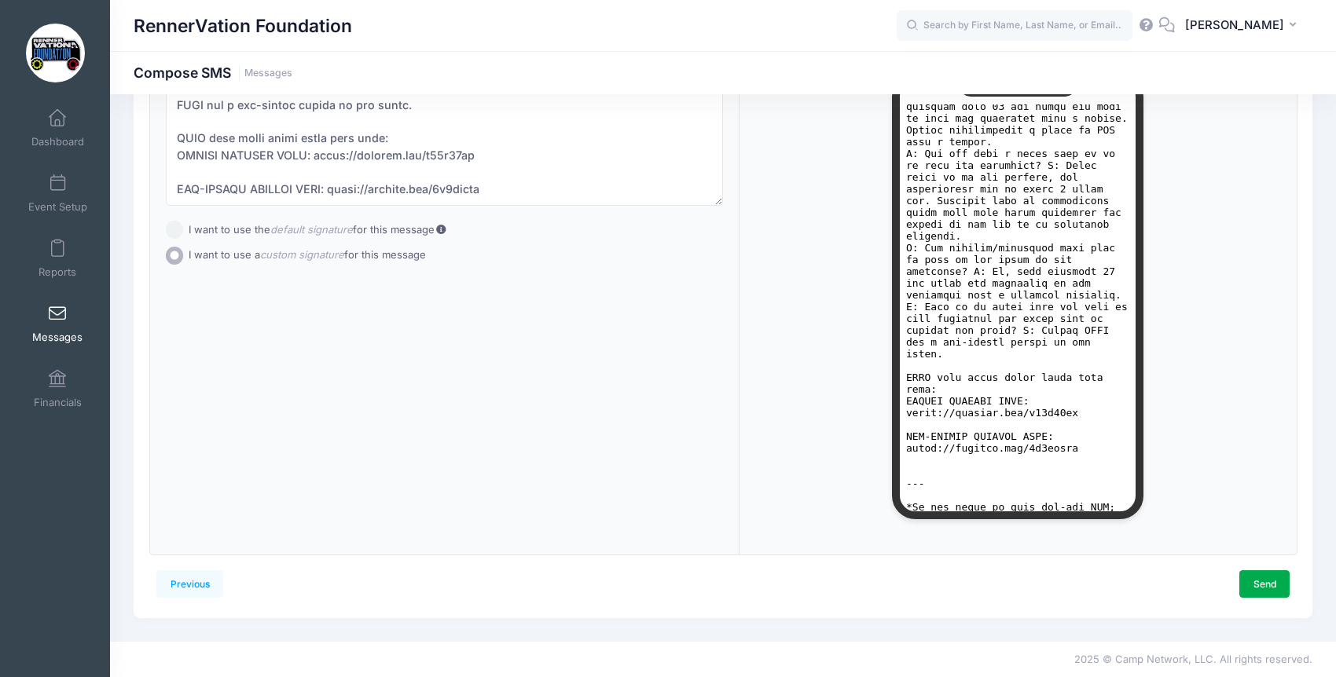
scroll to position [241, 0]
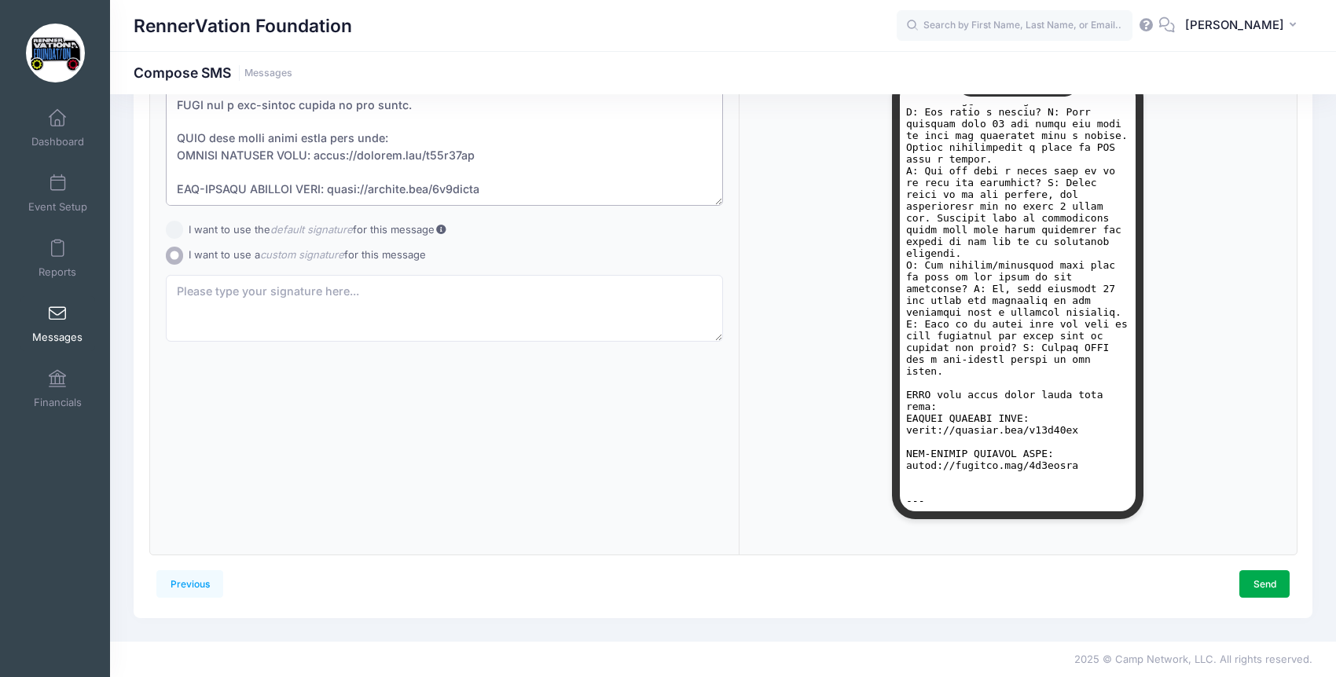
click at [506, 185] on textarea at bounding box center [444, 112] width 557 height 185
click at [391, 292] on textarea at bounding box center [444, 309] width 557 height 68
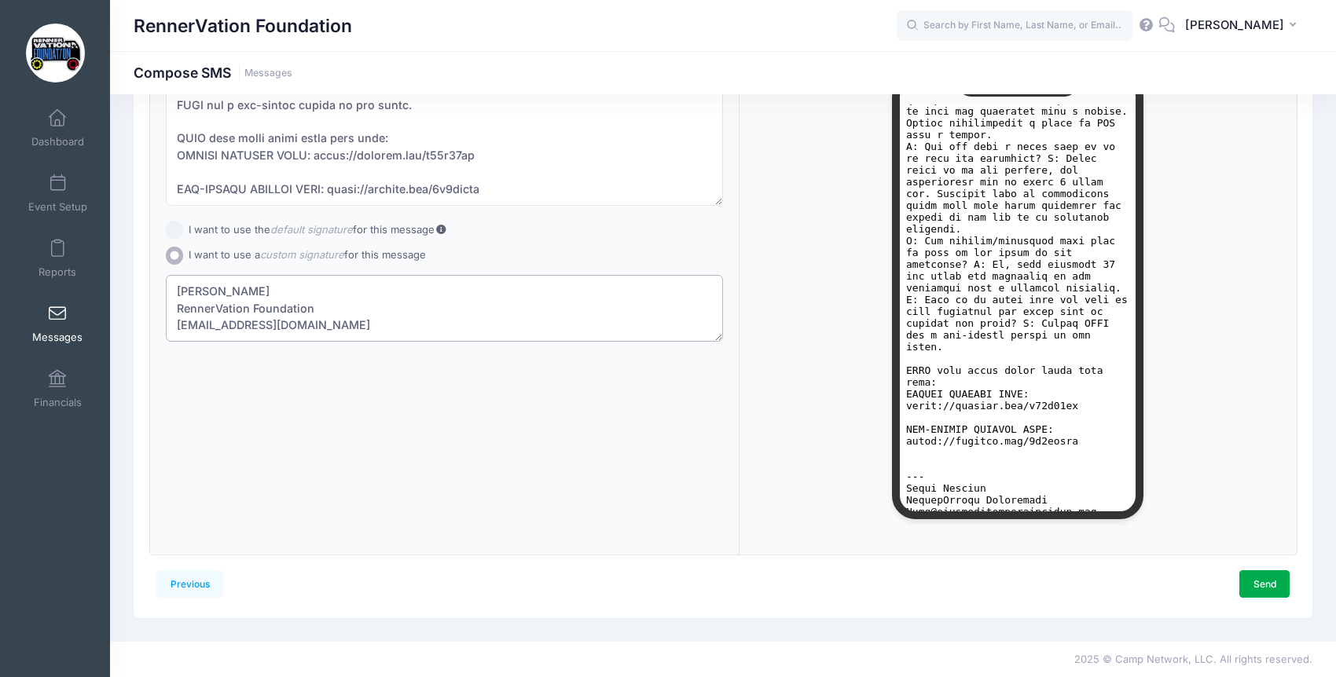
type textarea "Raven Hilyard RennerVation Foundation Info@rennervationfoundation.org"
click at [428, 433] on div "Subject Add CC Add BCC CC ​ BCC ​" at bounding box center [444, 280] width 589 height 550
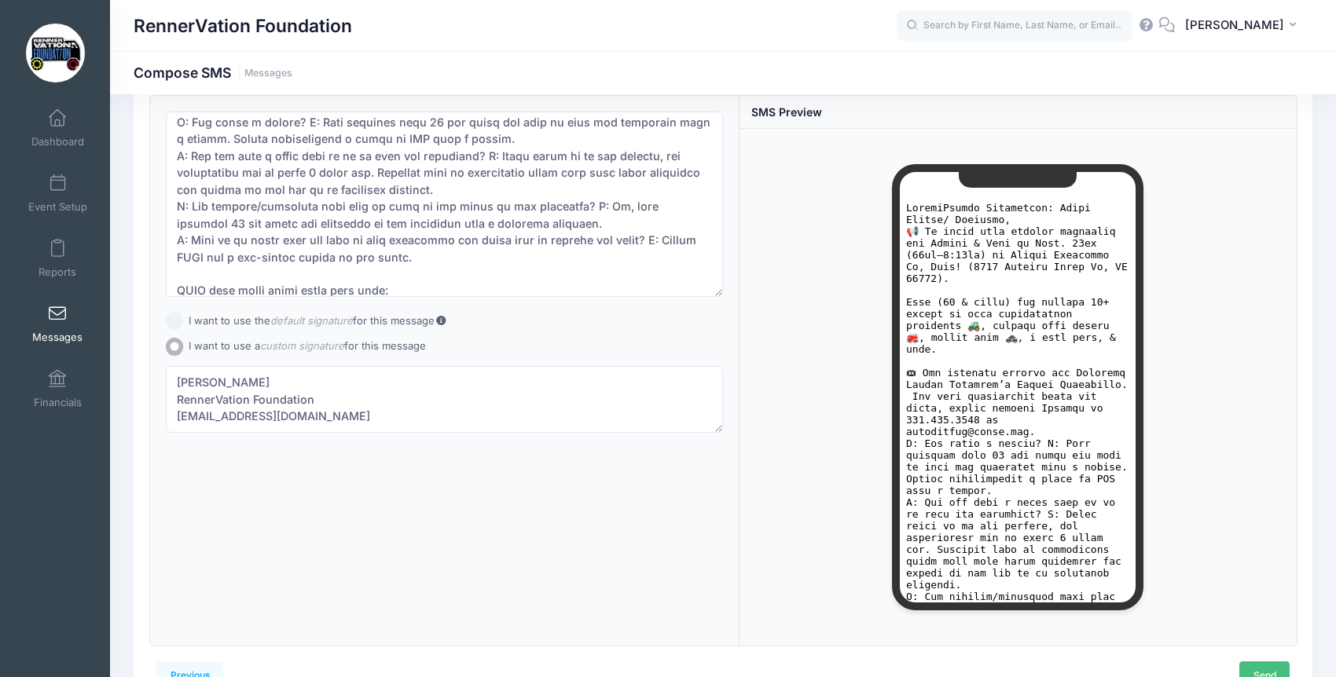
click at [1267, 670] on link "Send" at bounding box center [1264, 675] width 50 height 27
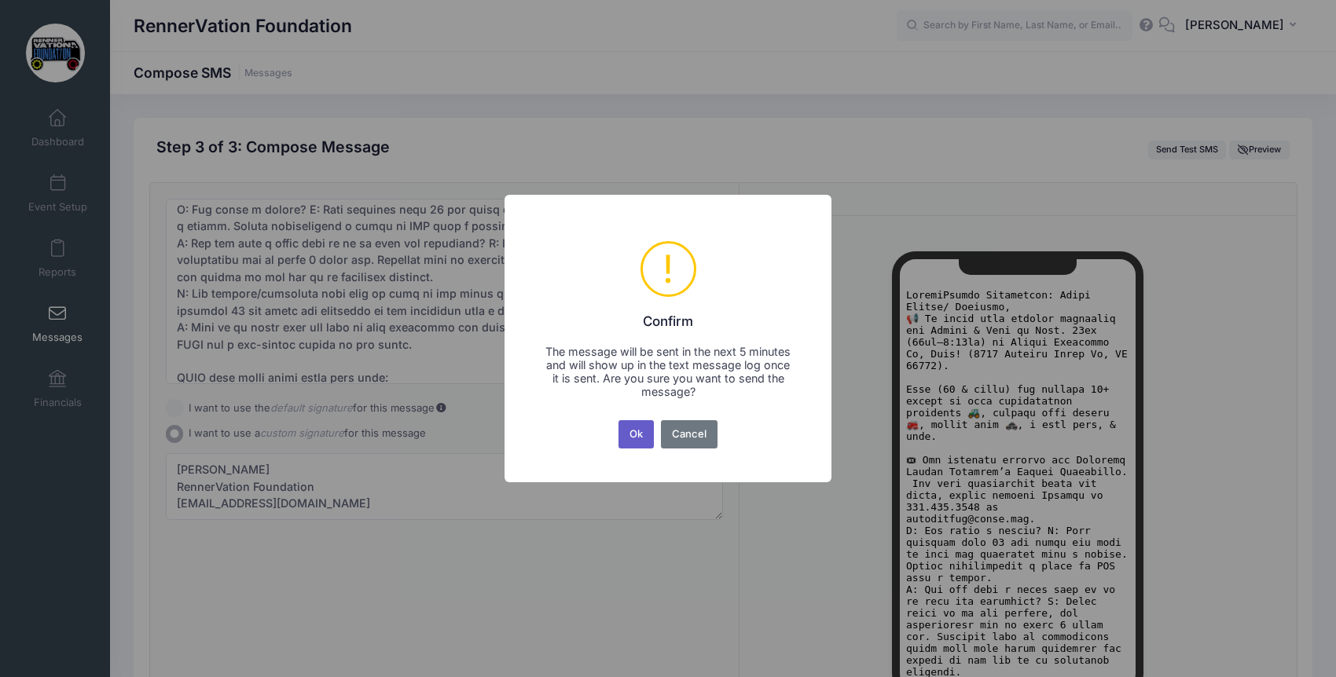
click at [633, 435] on button "Ok" at bounding box center [637, 434] width 36 height 28
